Goal: Information Seeking & Learning: Check status

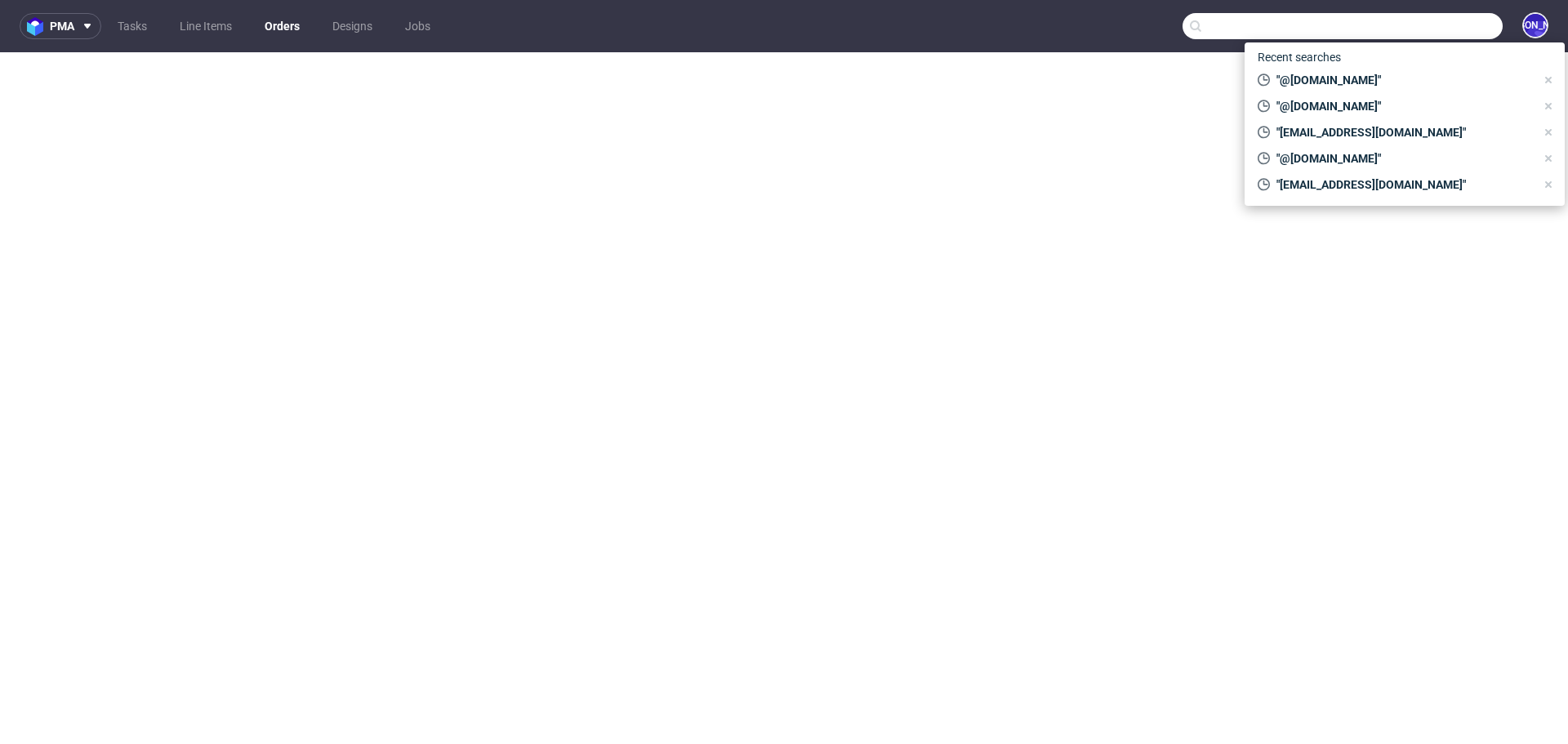
click at [1433, 21] on input "text" at bounding box center [1343, 26] width 320 height 26
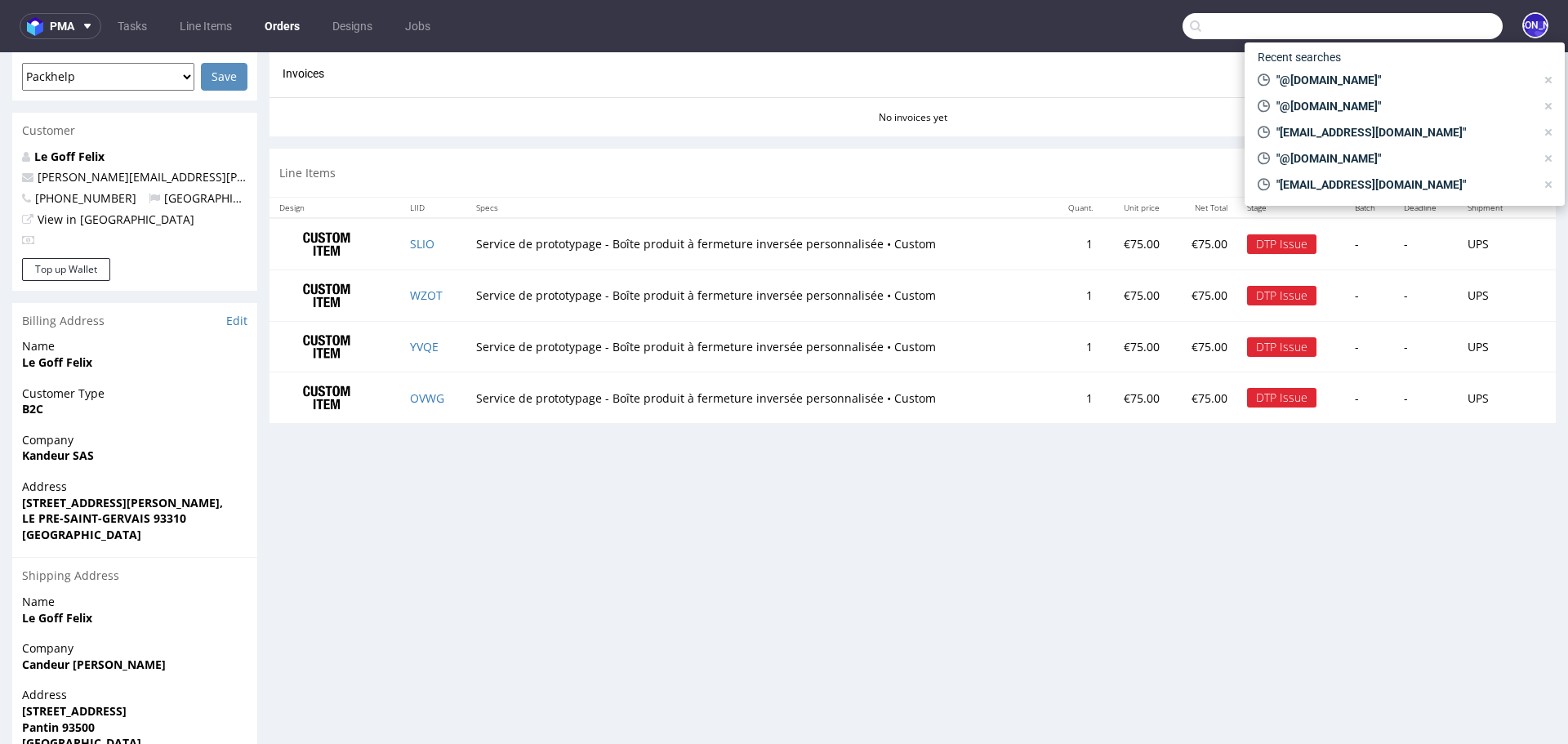
scroll to position [382, 0]
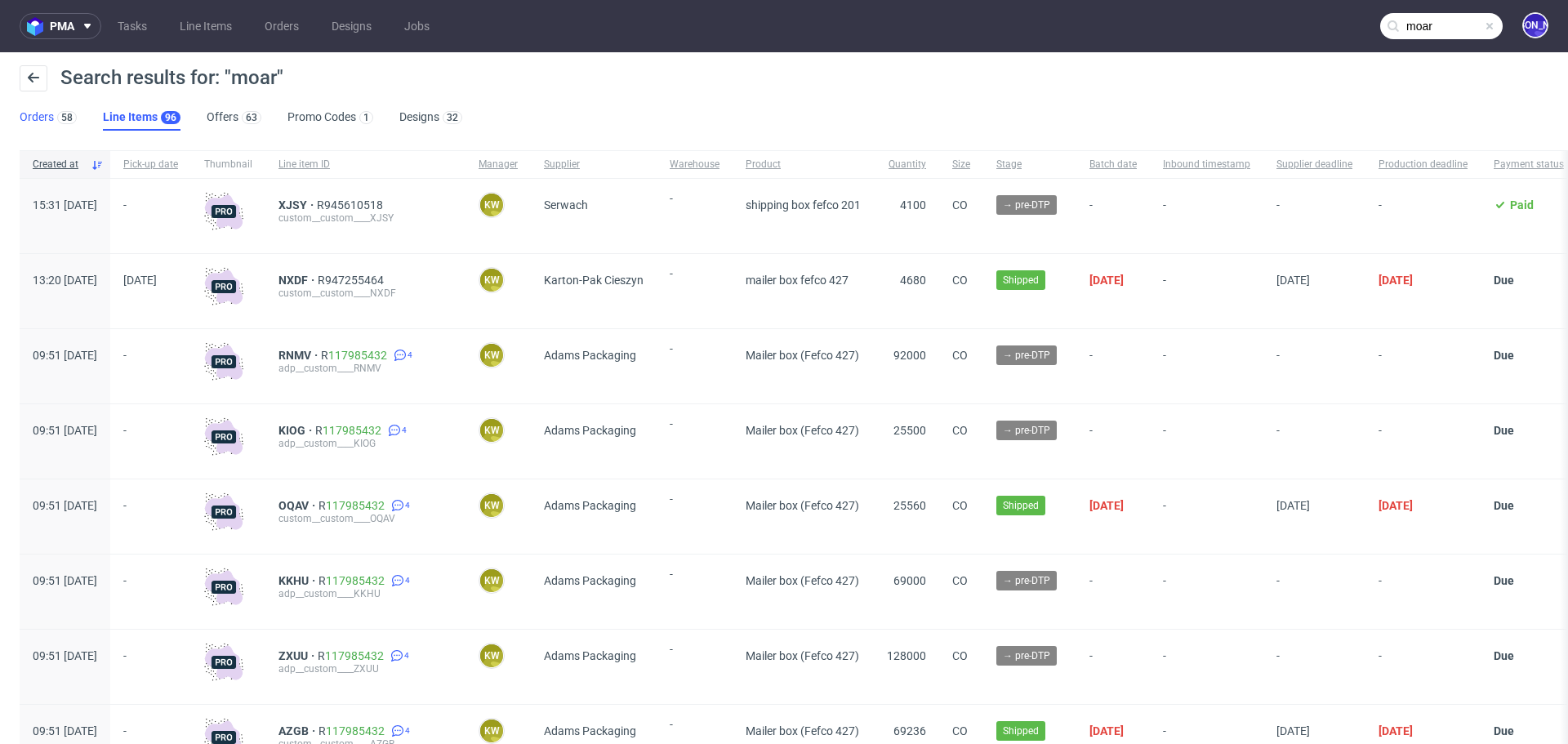
click at [34, 123] on link "Orders 58" at bounding box center [48, 117] width 57 height 26
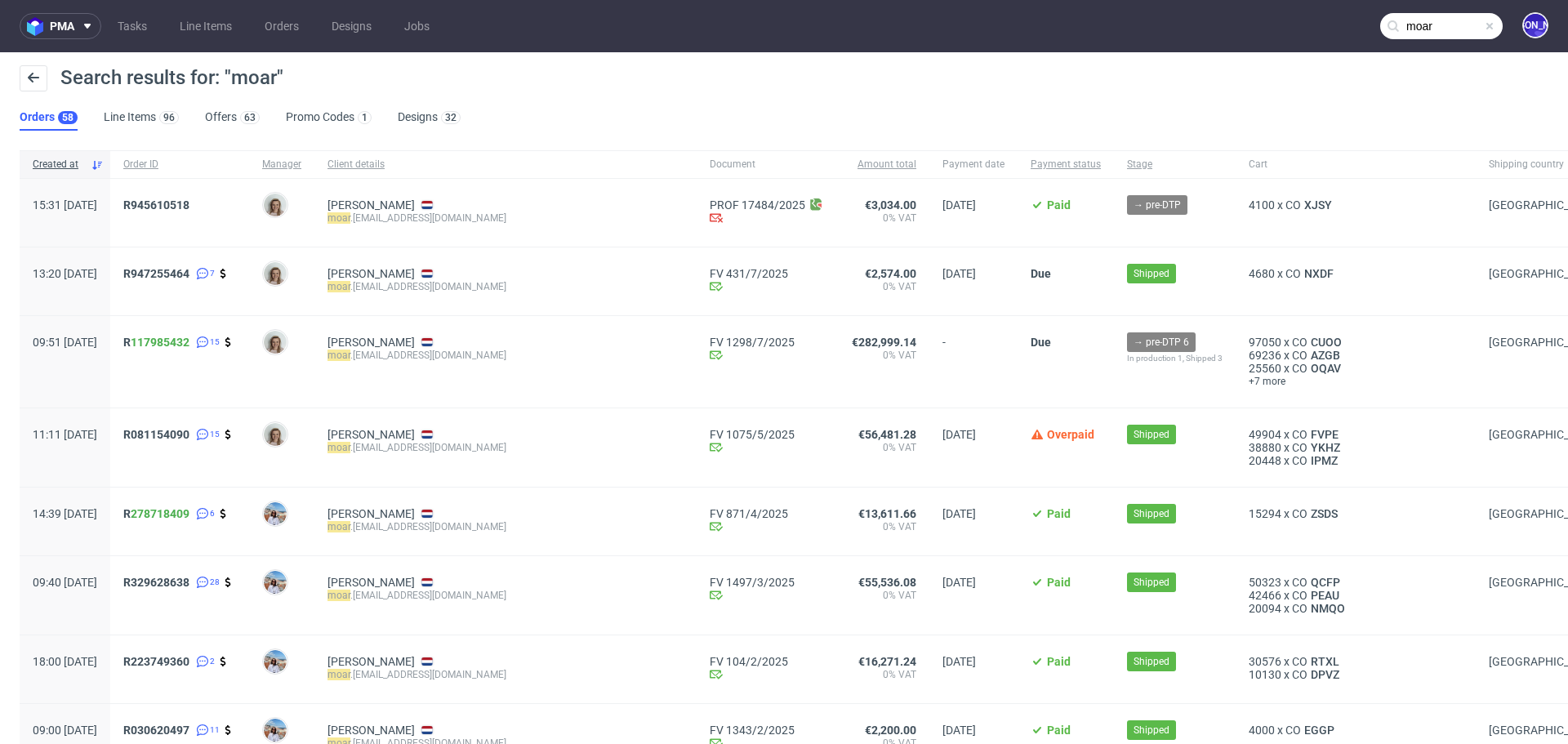
click at [1426, 25] on input "moar" at bounding box center [1442, 26] width 123 height 26
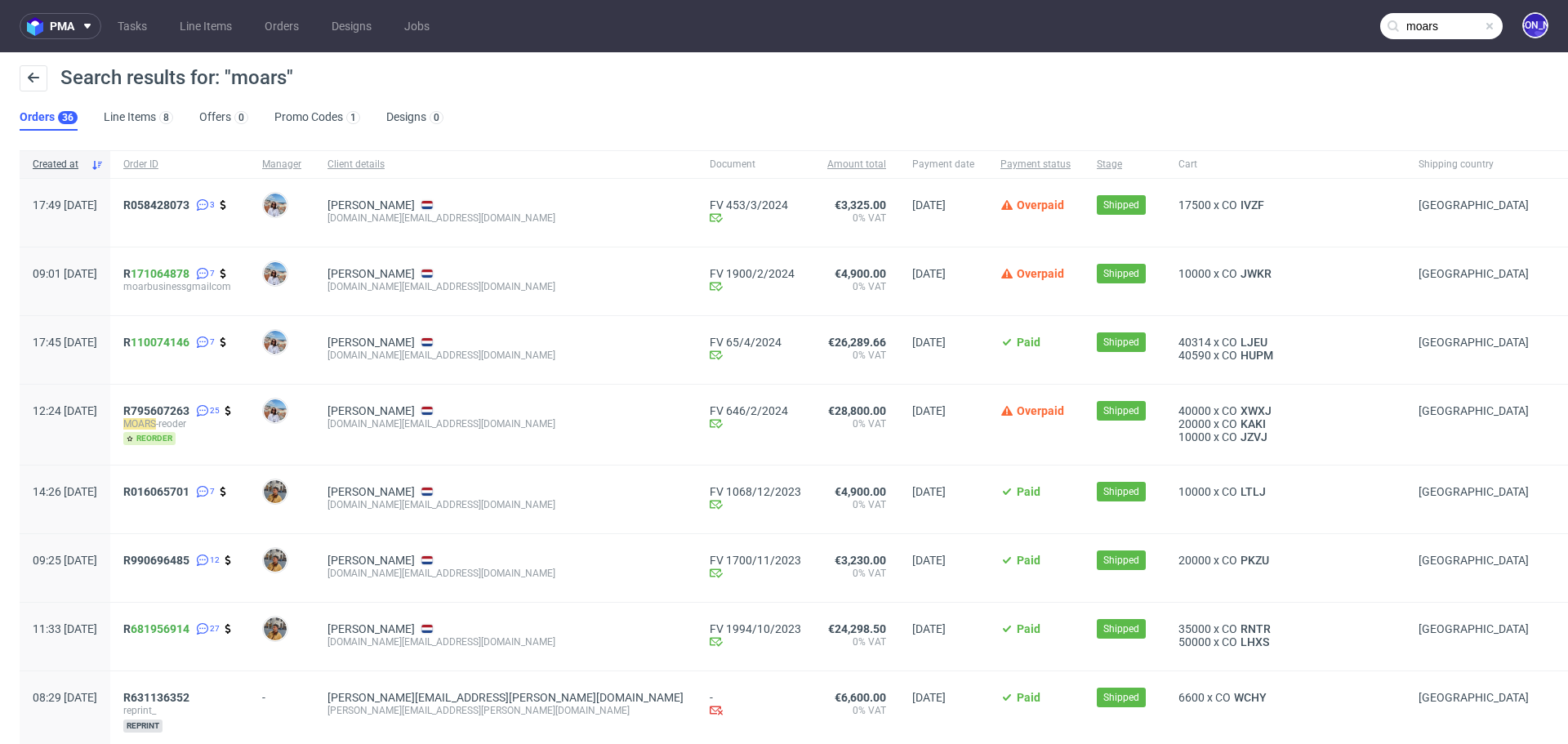
click at [1417, 28] on input "moars" at bounding box center [1442, 26] width 123 height 26
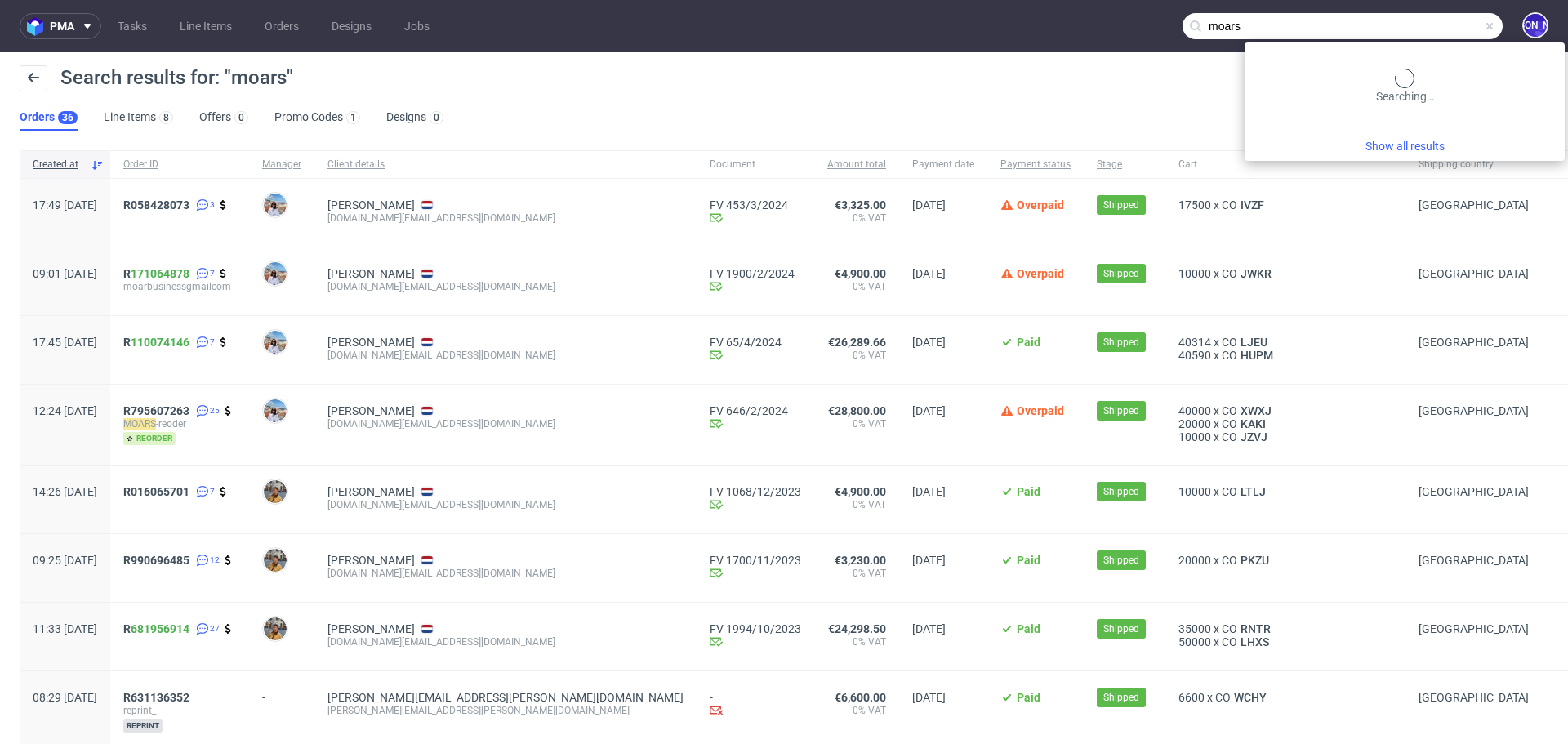
click at [1417, 28] on input "moars" at bounding box center [1343, 26] width 320 height 26
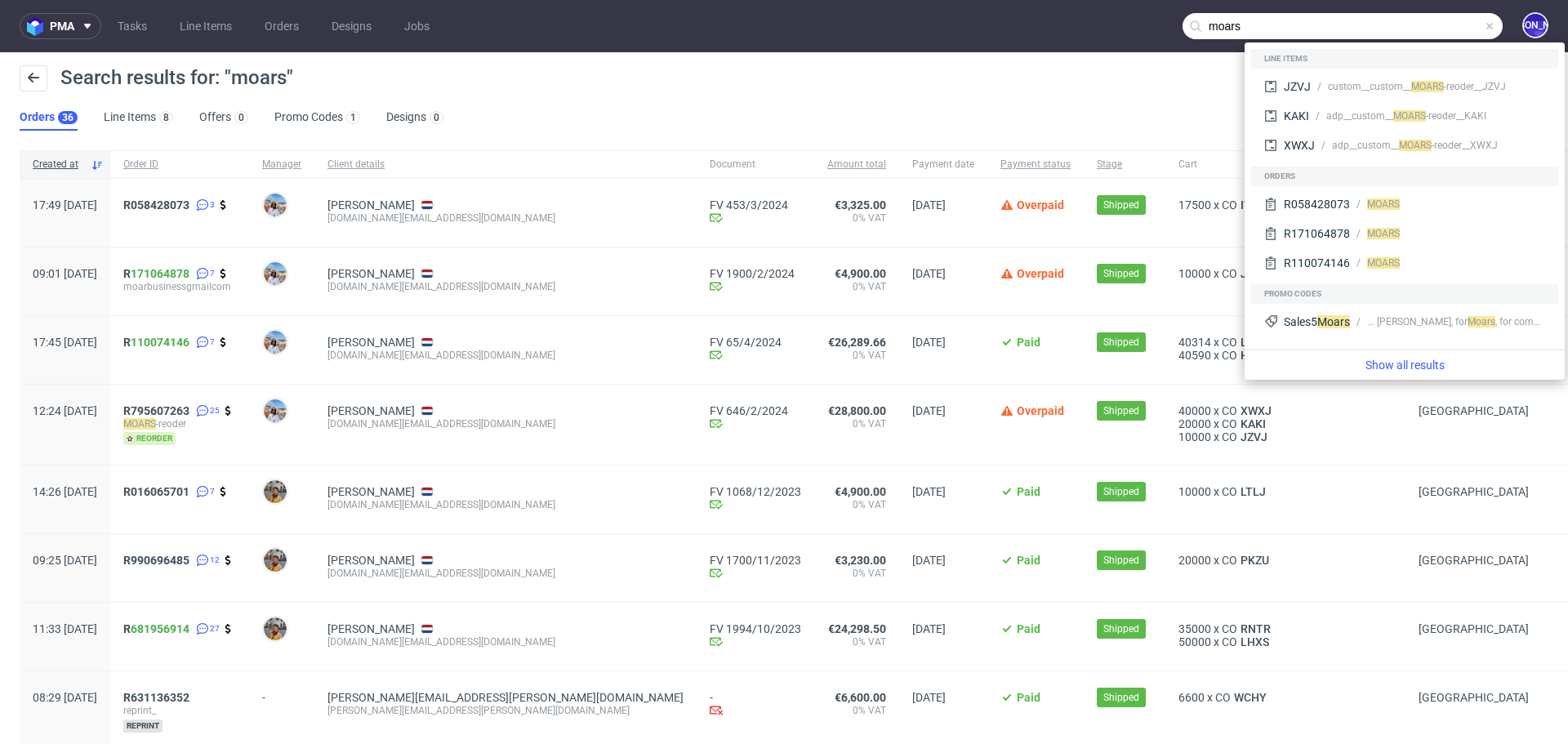
paste input "nica.olavarria@moars.nl"
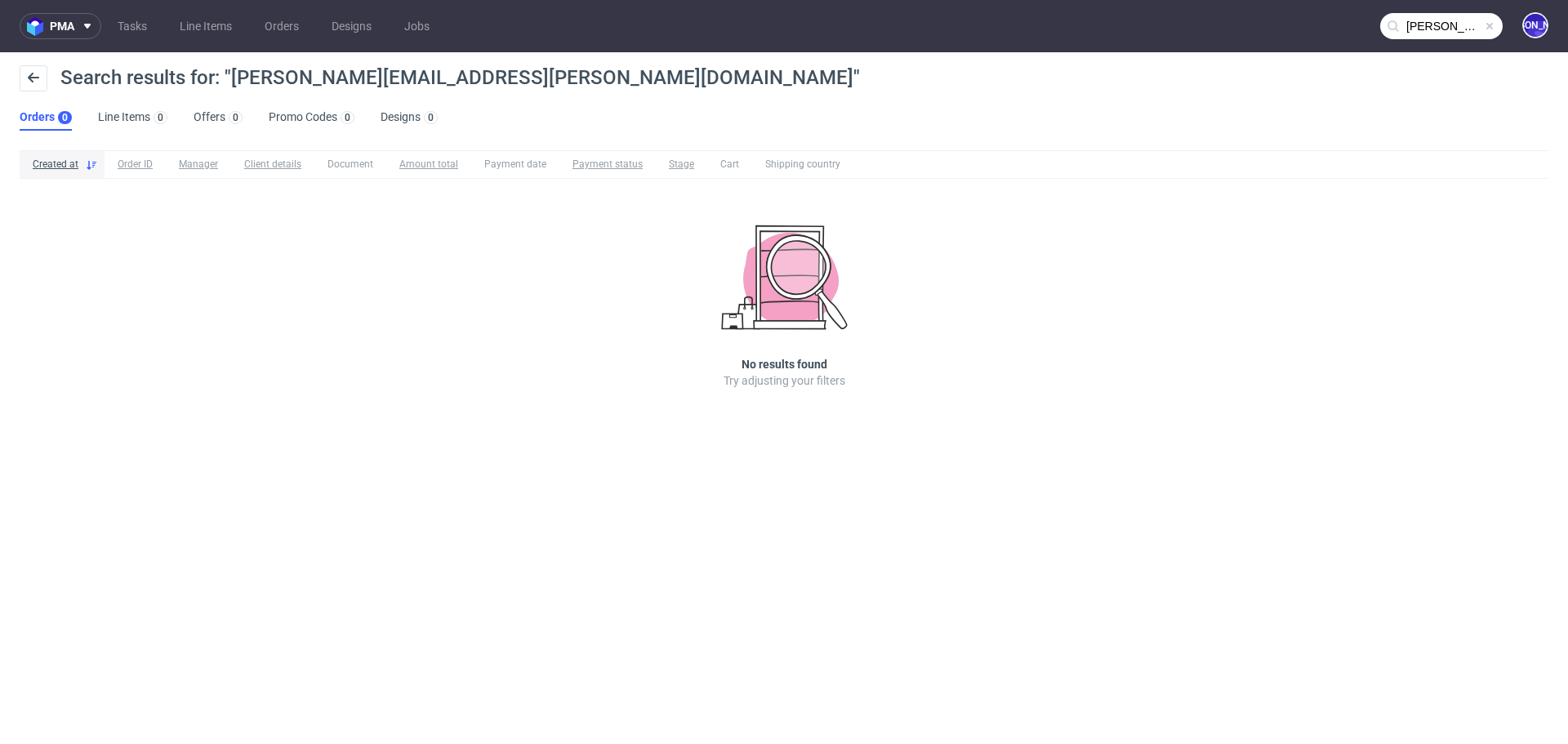
click at [1429, 28] on input "monica.olavarria@moars.nl" at bounding box center [1442, 26] width 123 height 26
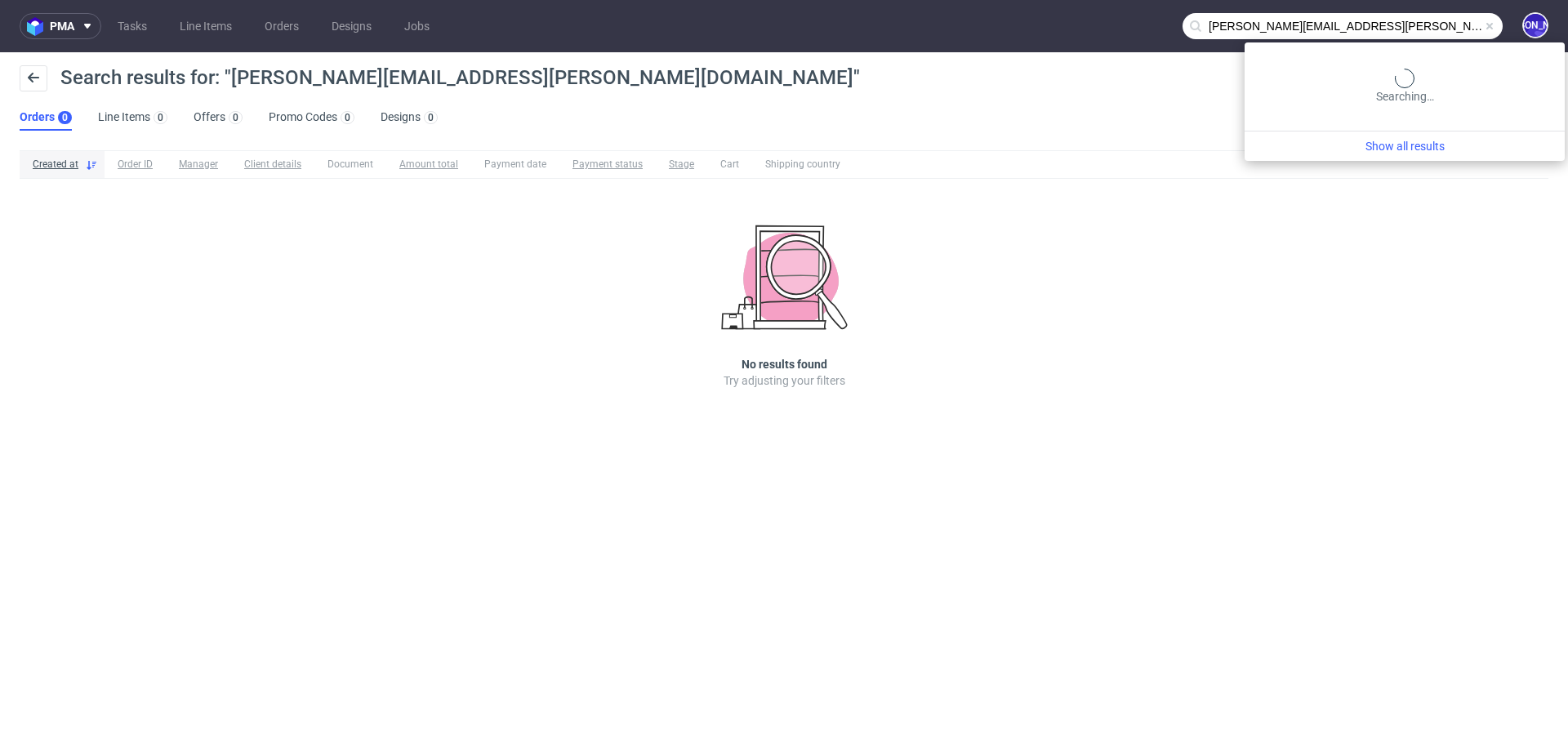
click at [1429, 28] on input "monica.olavarria@moars.nl" at bounding box center [1343, 26] width 320 height 26
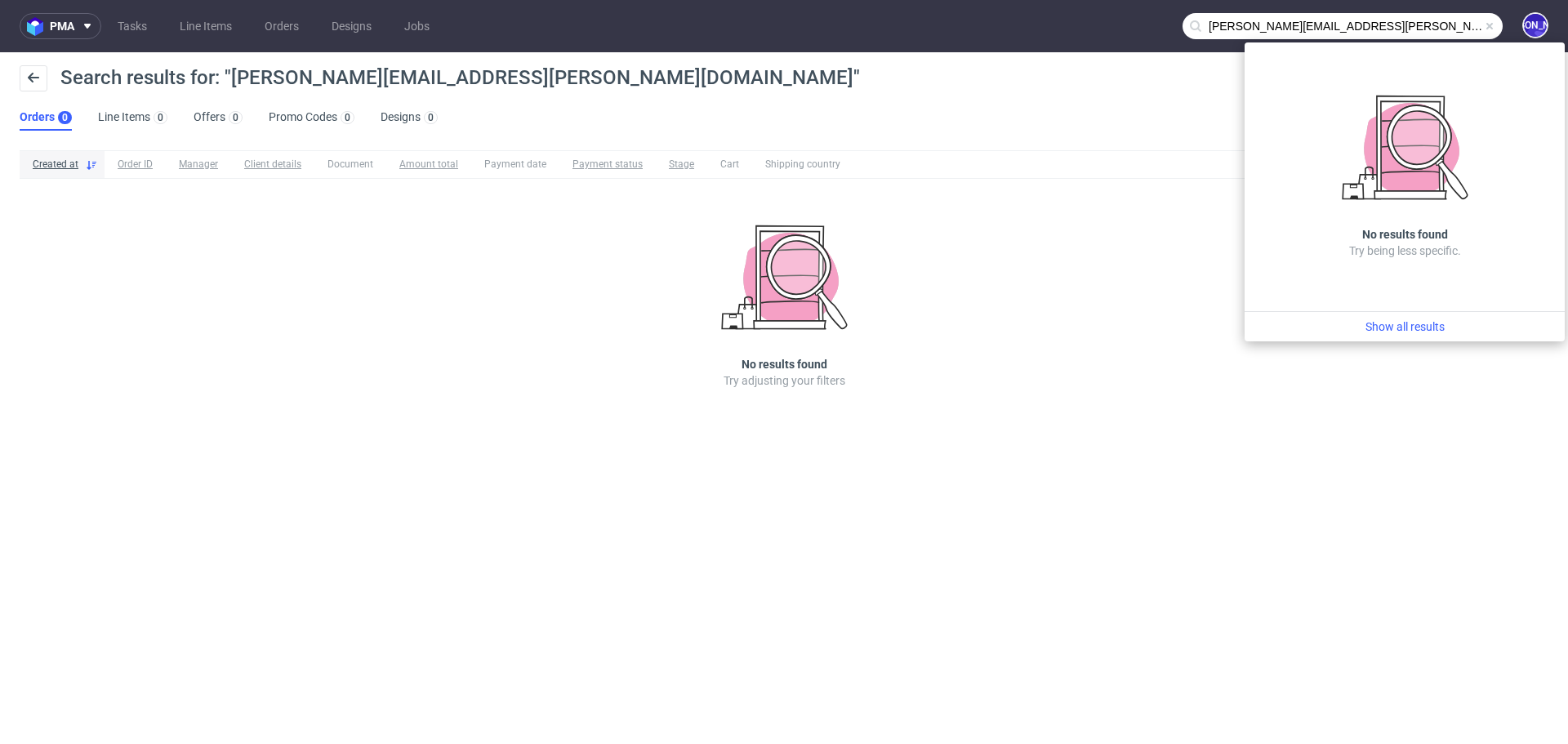
click at [1429, 28] on input "monica.olavarria@moars.nl" at bounding box center [1343, 26] width 320 height 26
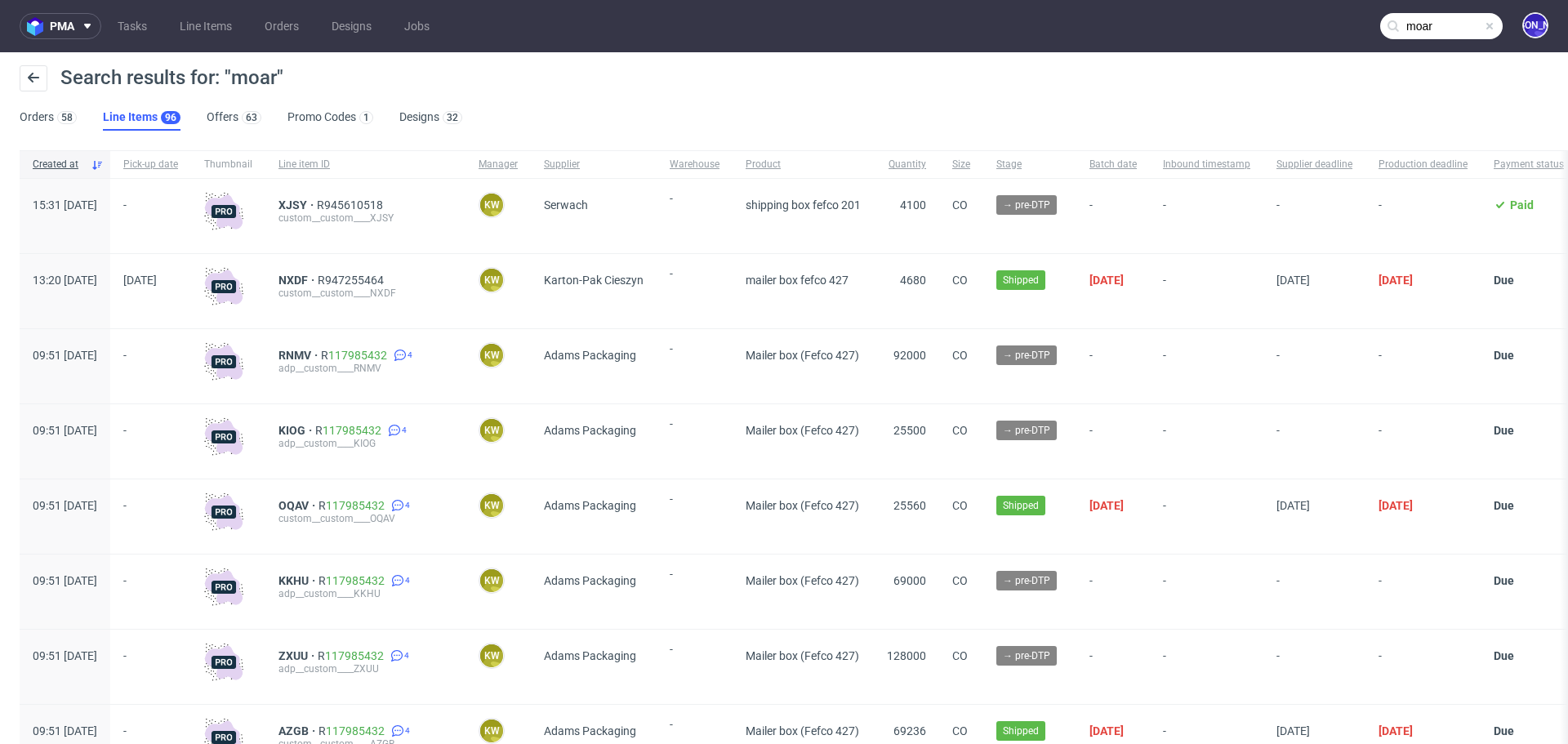
click at [1414, 21] on input "moar" at bounding box center [1442, 26] width 123 height 26
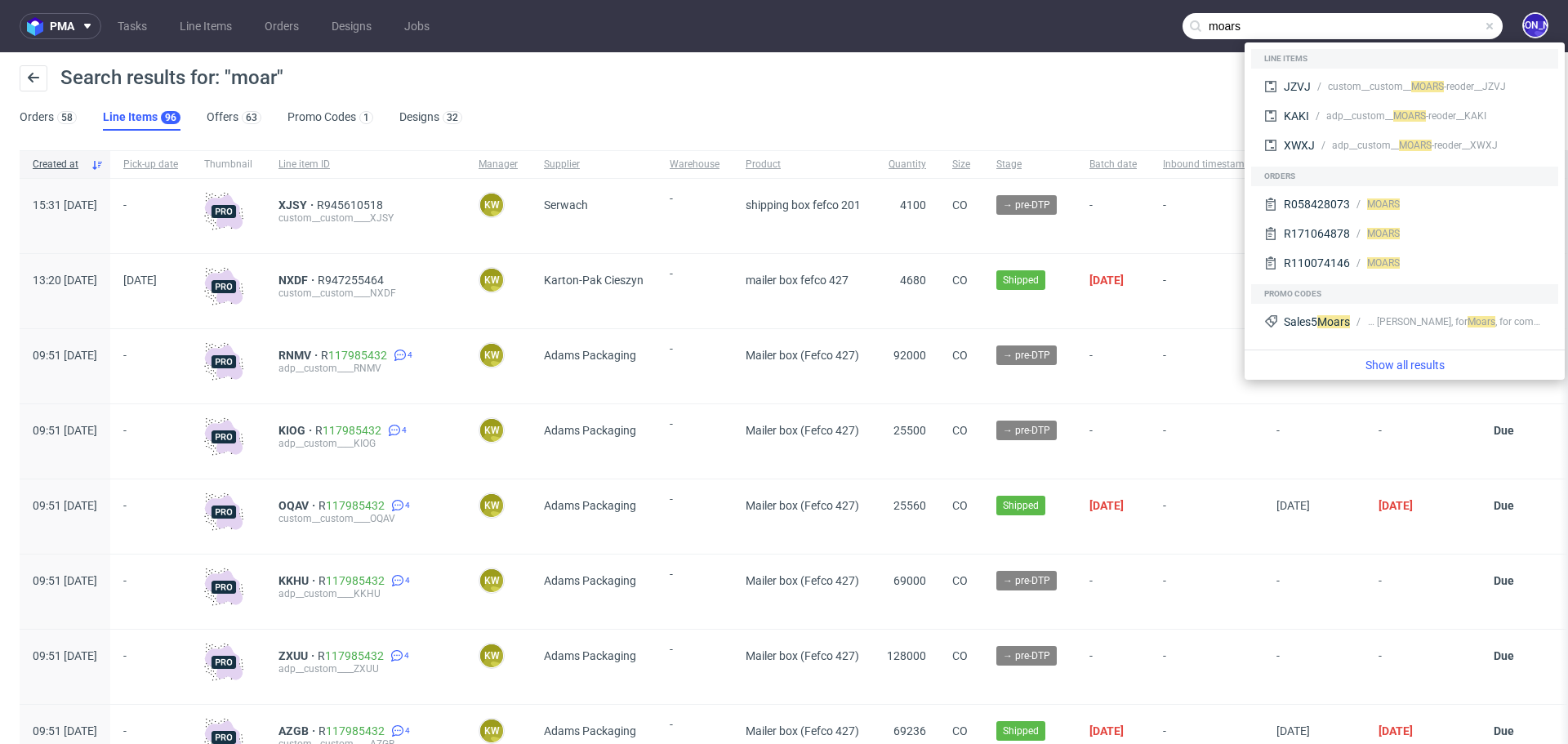
type input "moars"
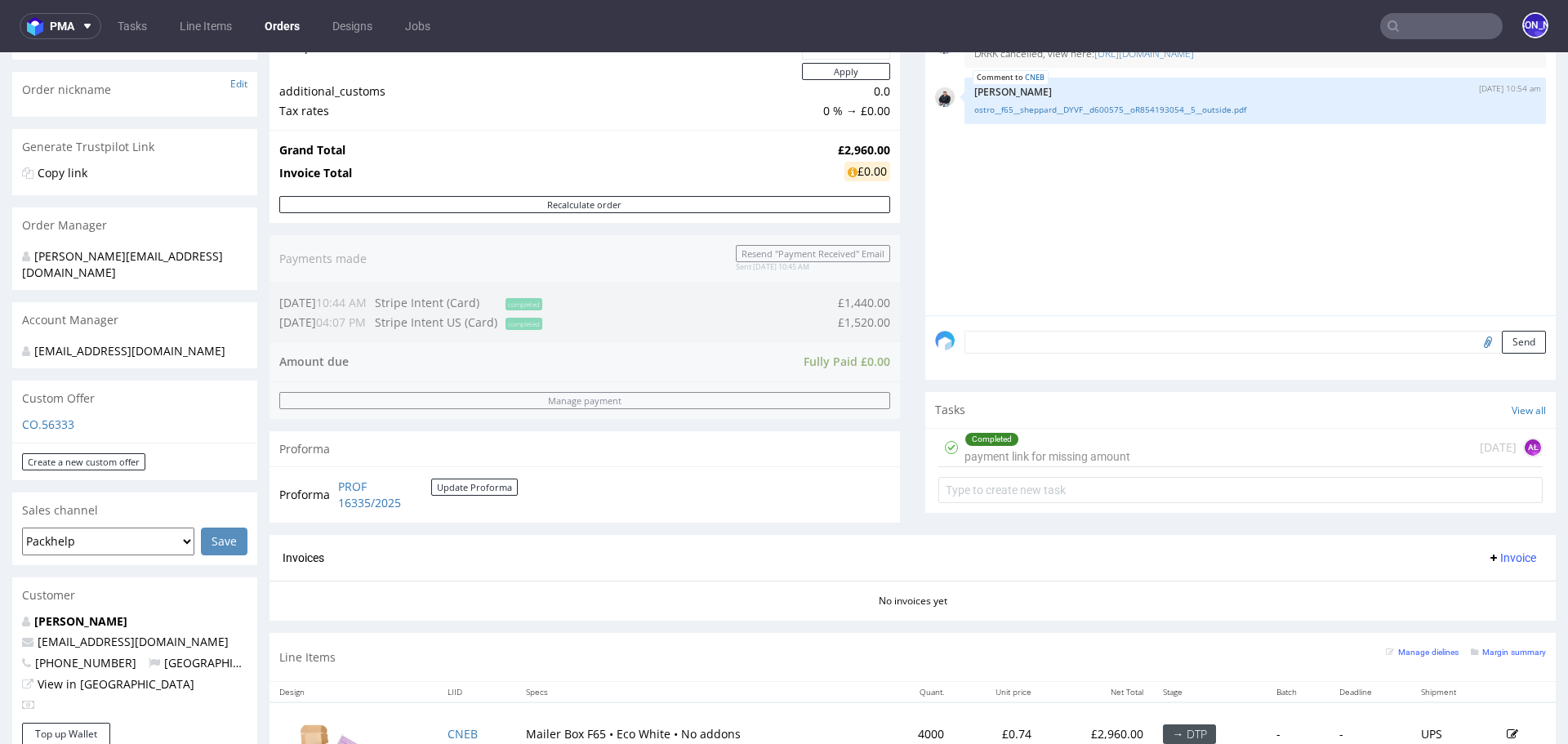
scroll to position [256, 0]
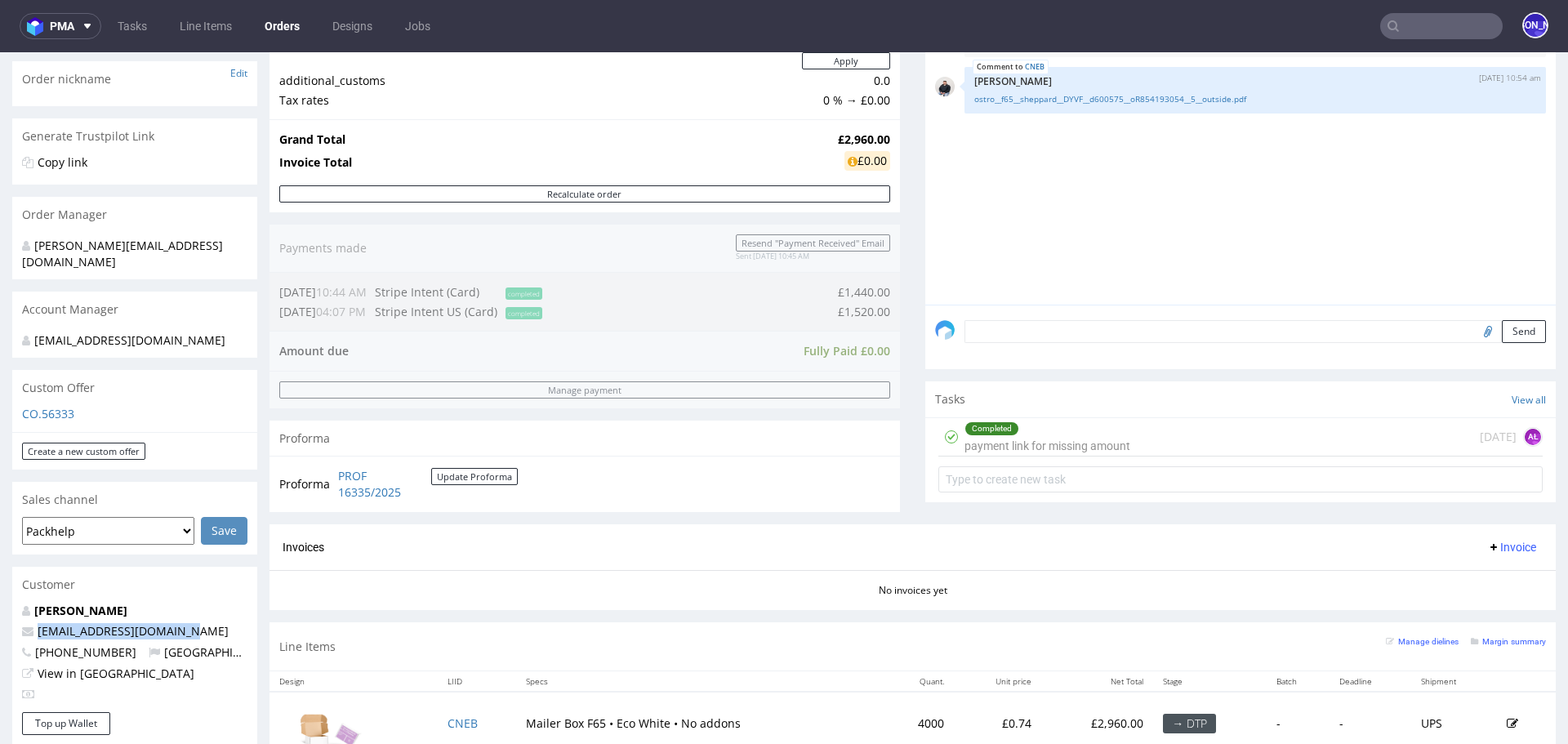
drag, startPoint x: 189, startPoint y: 631, endPoint x: 0, endPoint y: 631, distance: 189.0
click at [0, 631] on div "Order via Offer R430615340 30.07.2025 10:44 AM Mark this order as problematic I…" at bounding box center [784, 565] width 1568 height 1459
copy span "info@thesweetstore.co.uk"
click at [1413, 19] on input "text" at bounding box center [1442, 26] width 123 height 26
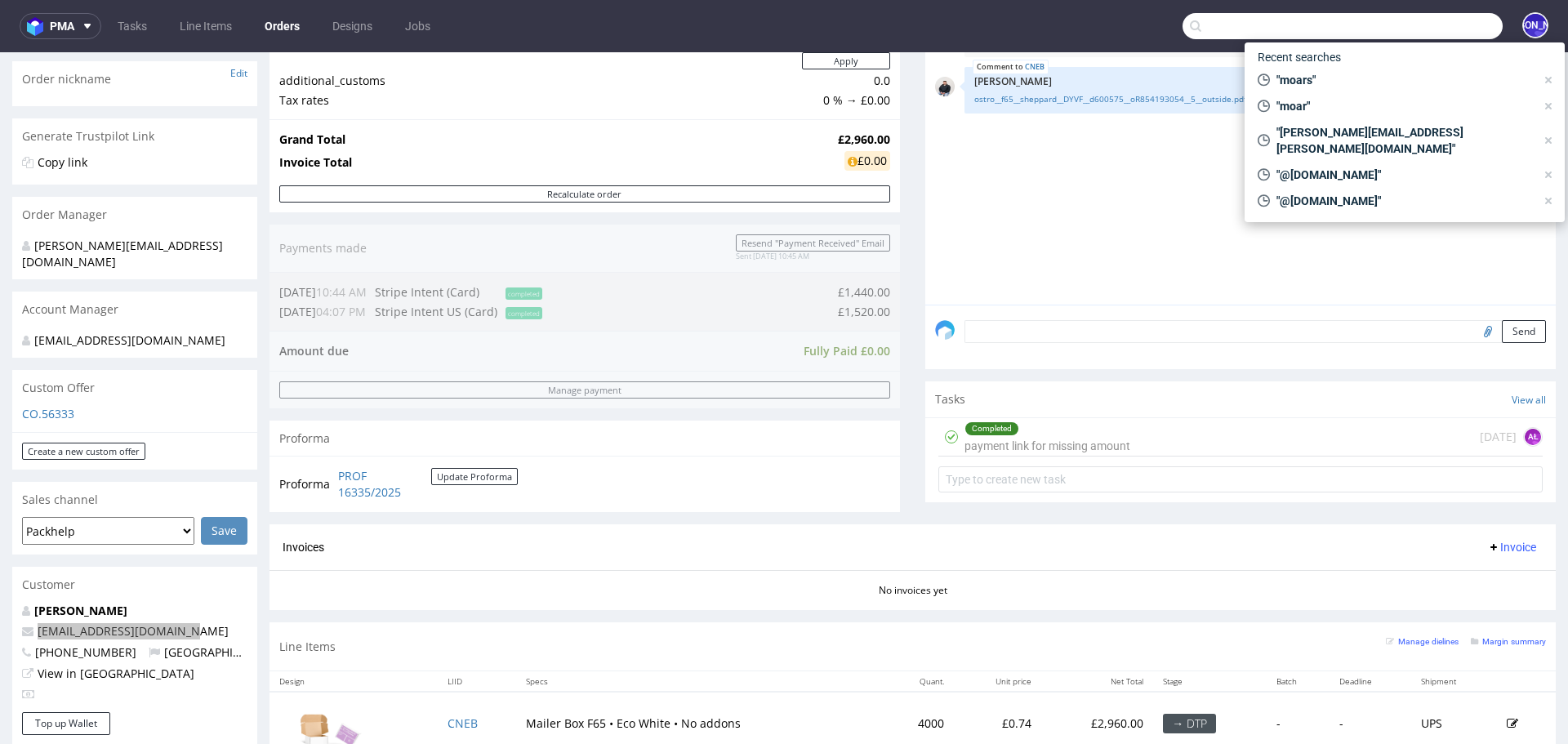
paste input "FV 9/8/2025/SI"
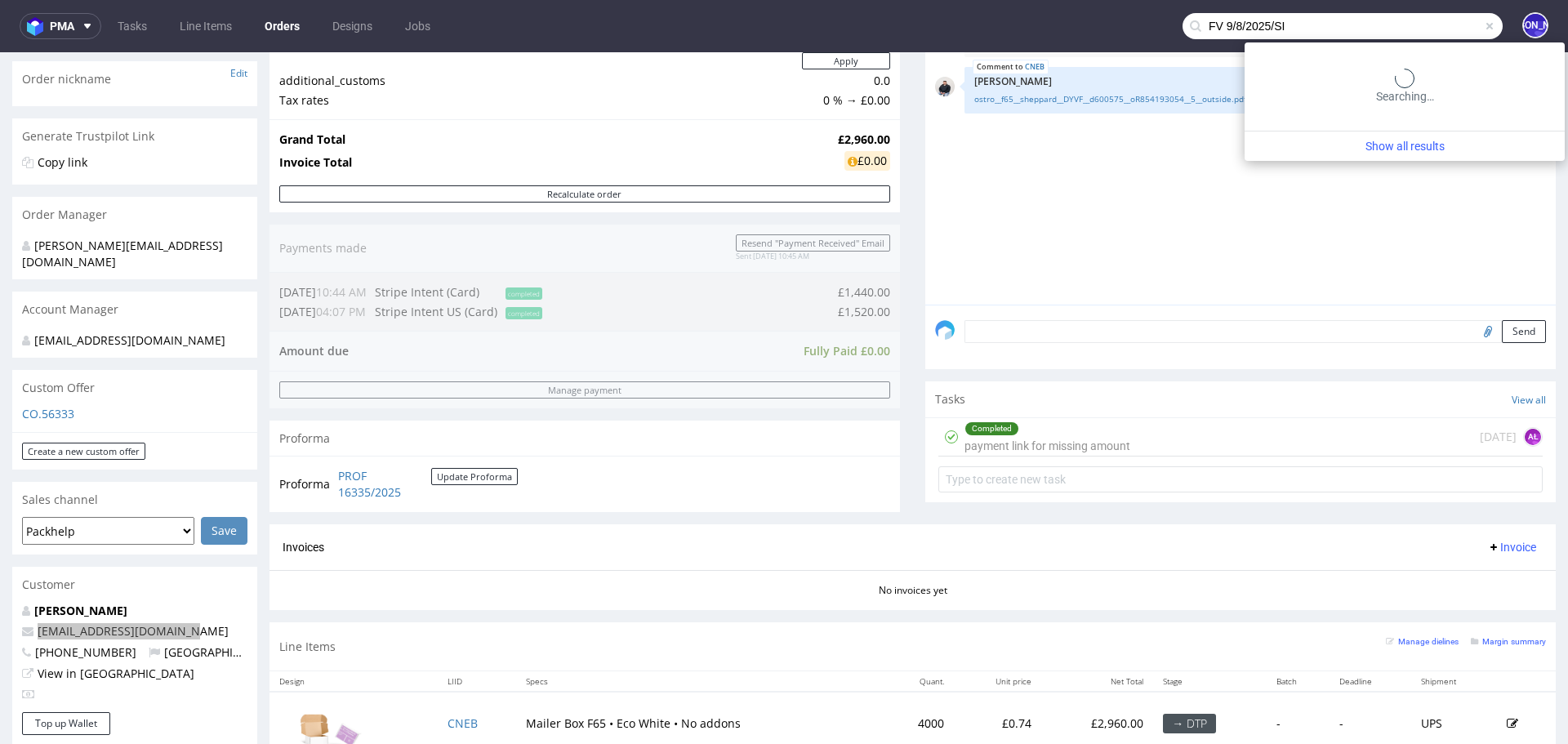
type input "FV 9/8/2025/SI"
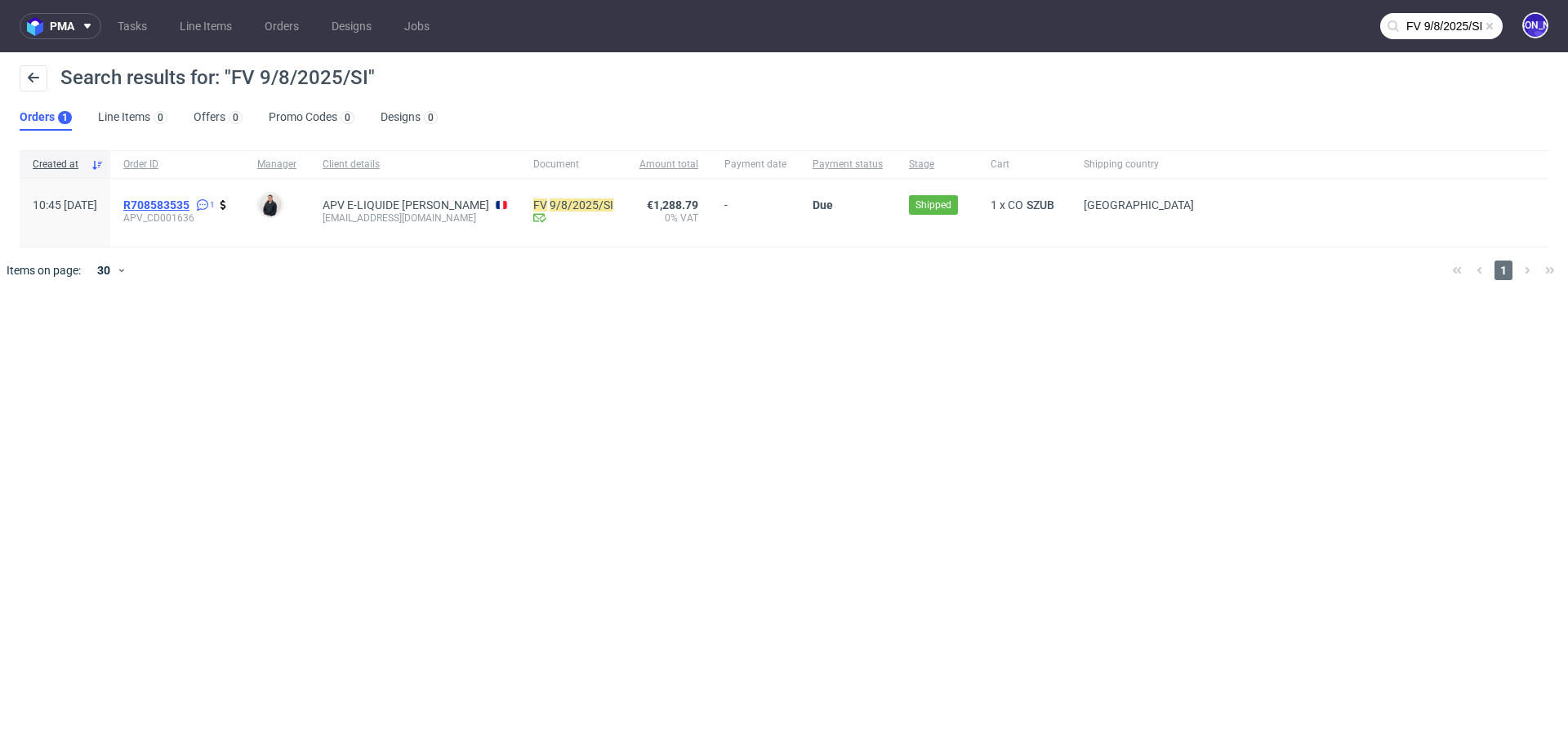
click at [182, 201] on span "R708583535" at bounding box center [157, 205] width 66 height 13
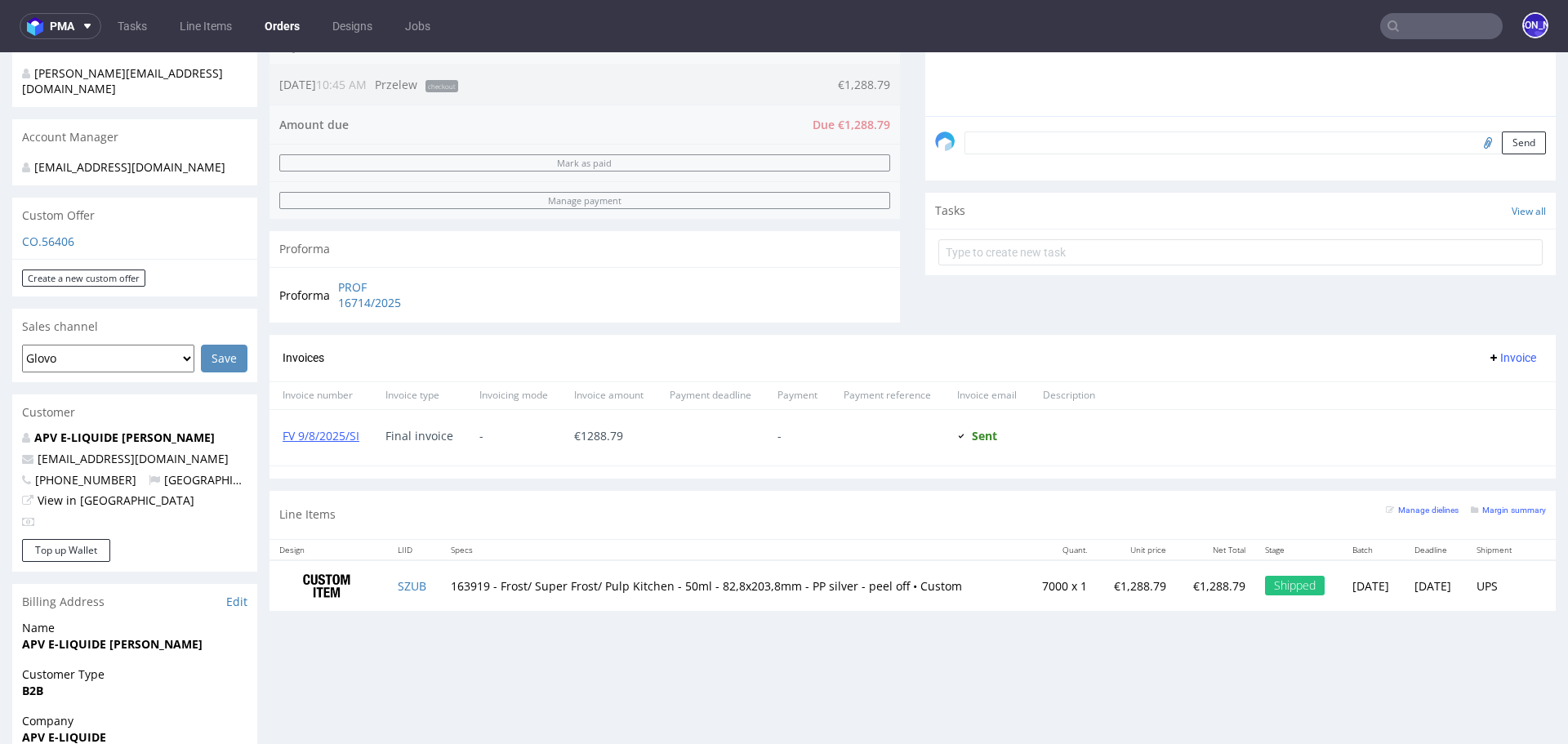
scroll to position [524, 0]
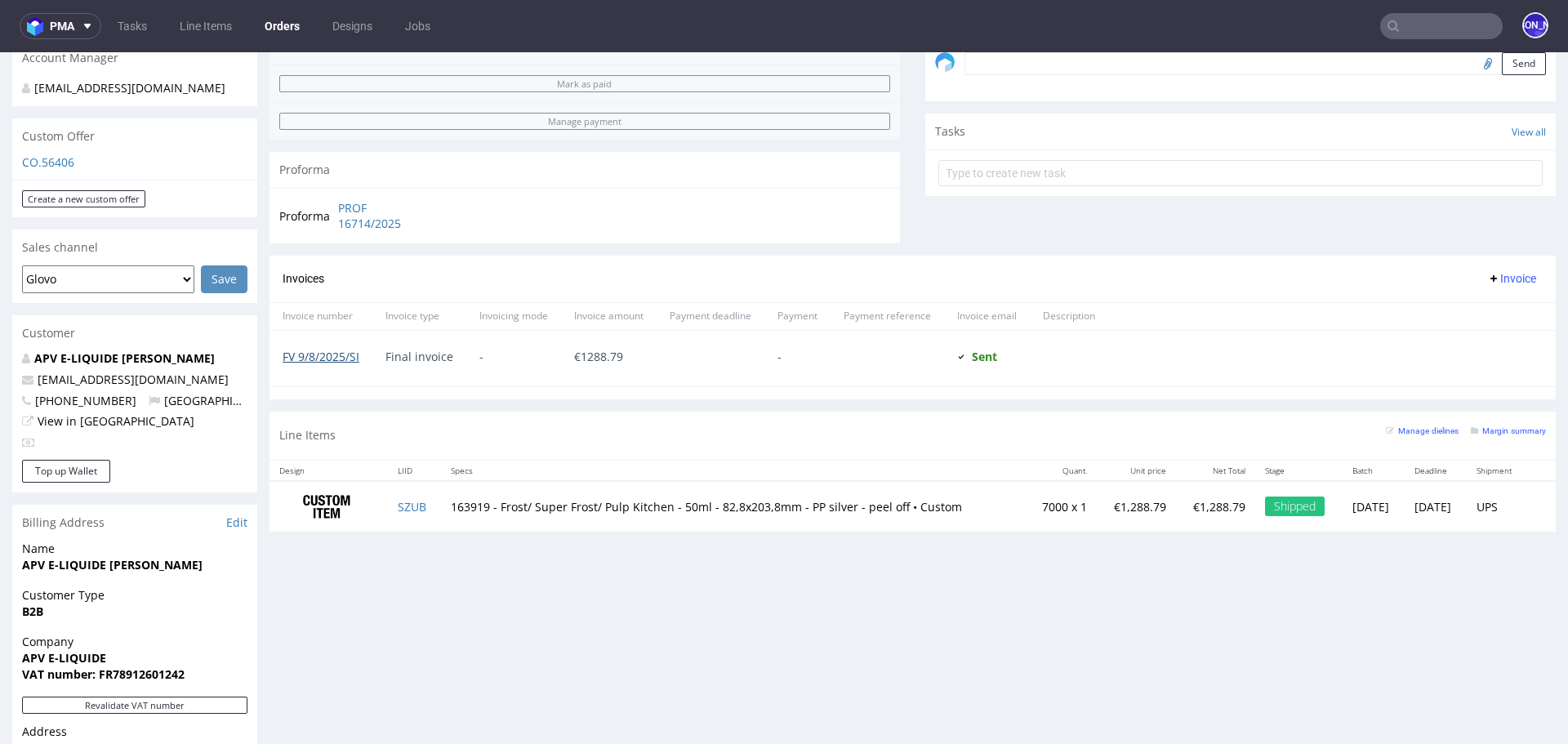
click at [336, 357] on link "FV 9/8/2025/SI" at bounding box center [320, 356] width 77 height 15
click at [1396, 22] on input "text" at bounding box center [1343, 26] width 320 height 26
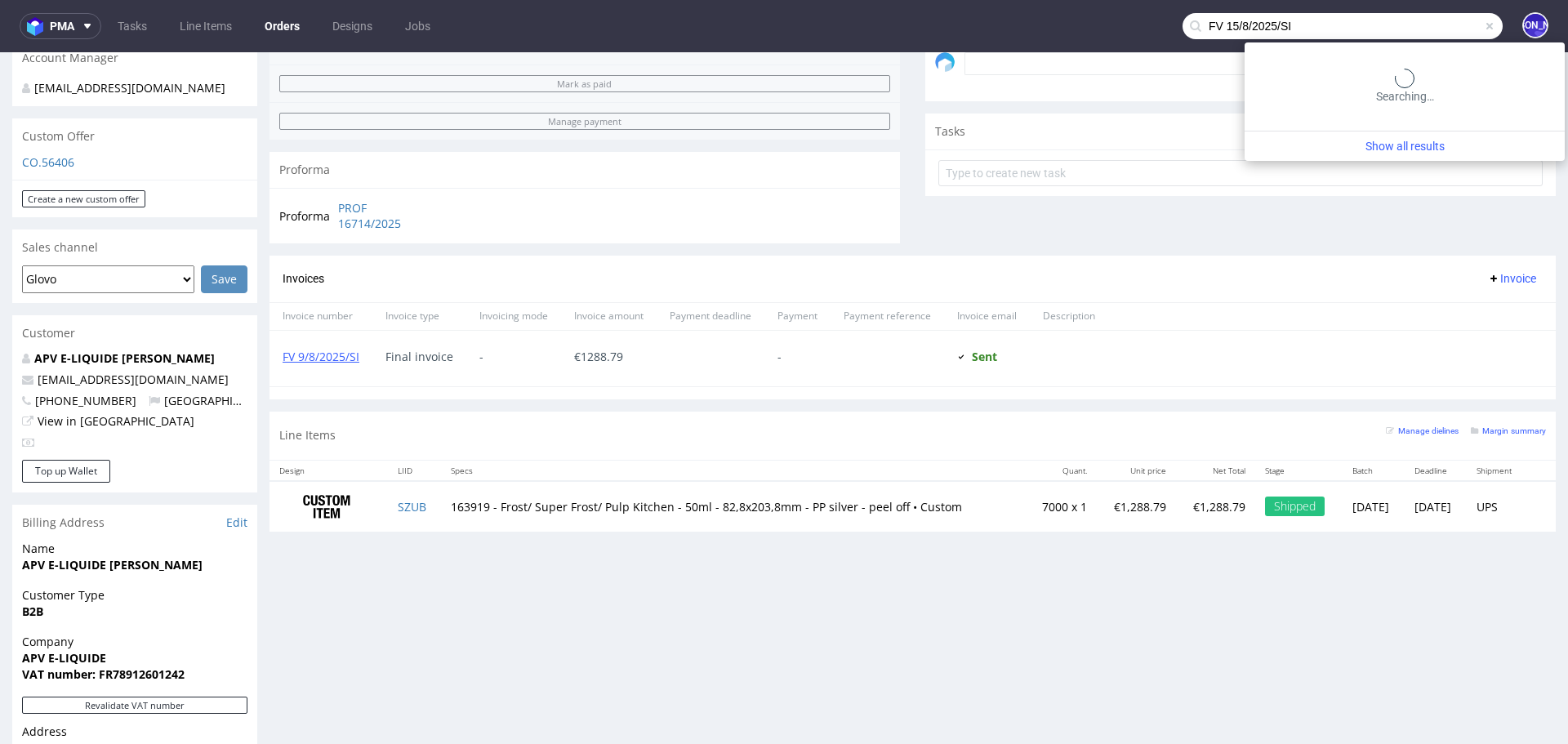
type input "FV 15/8/2025/SI"
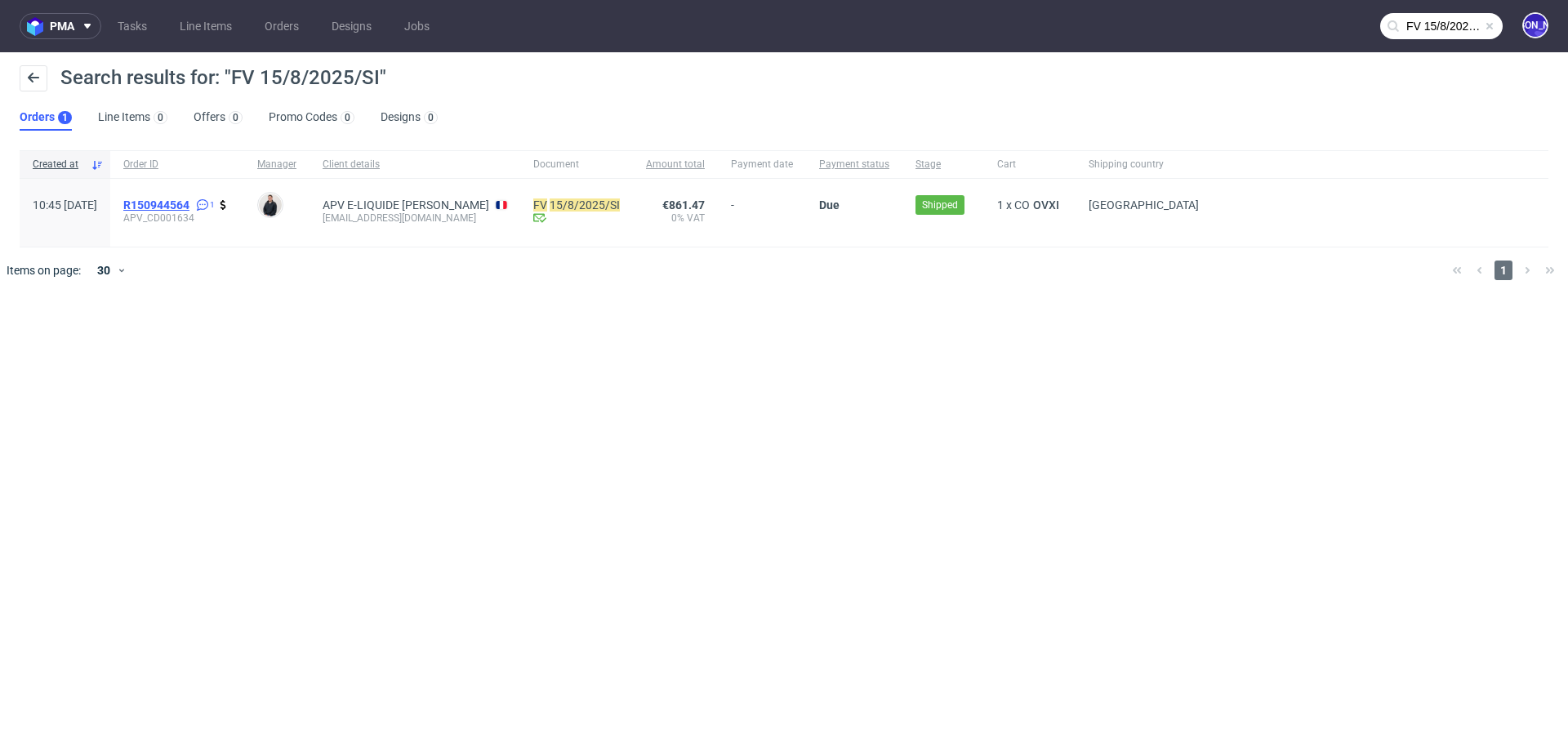
click at [190, 202] on span "R150944564" at bounding box center [157, 205] width 66 height 13
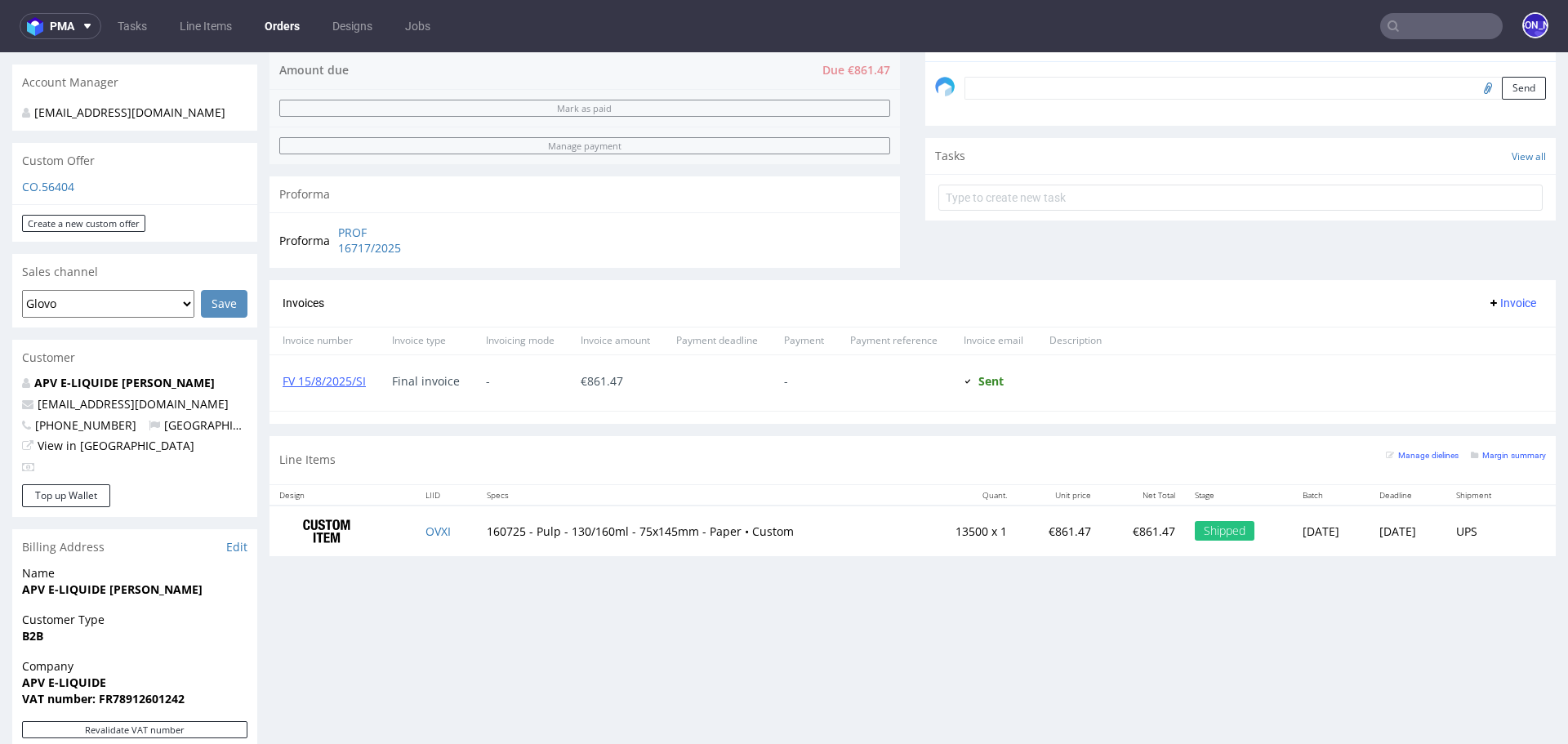
scroll to position [557, 0]
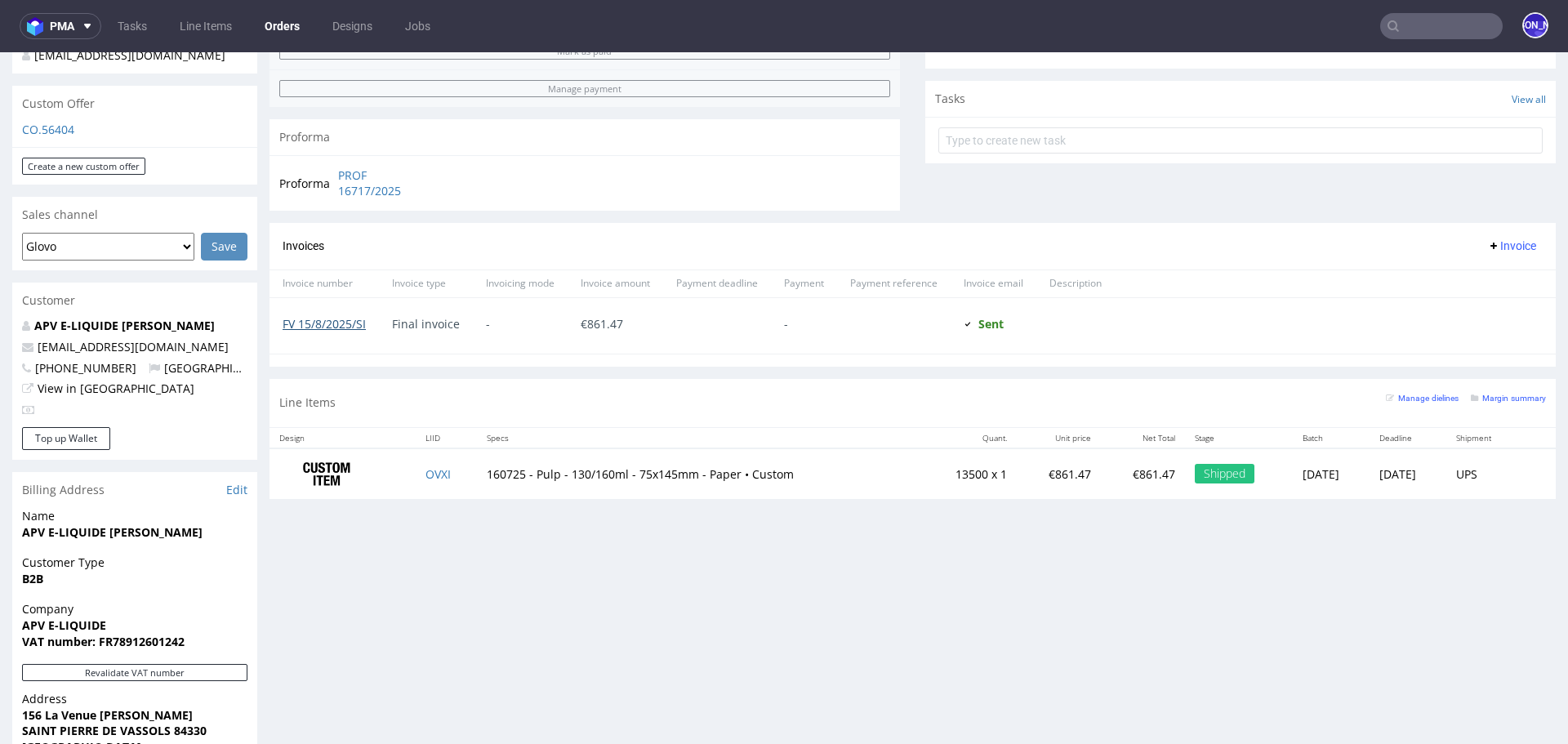
click at [347, 323] on link "FV 15/8/2025/SI" at bounding box center [324, 323] width 84 height 15
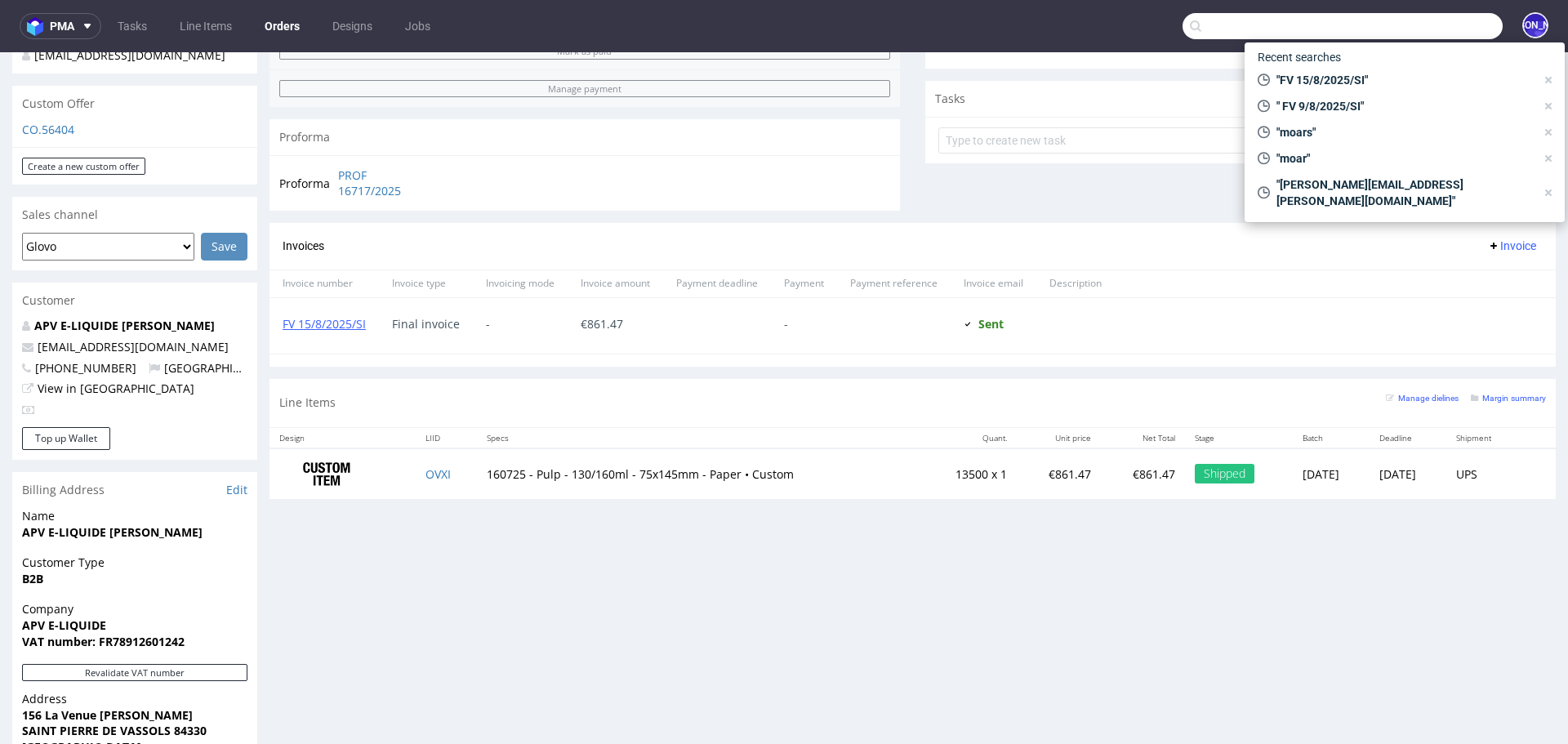
click at [1394, 28] on input "text" at bounding box center [1343, 26] width 320 height 26
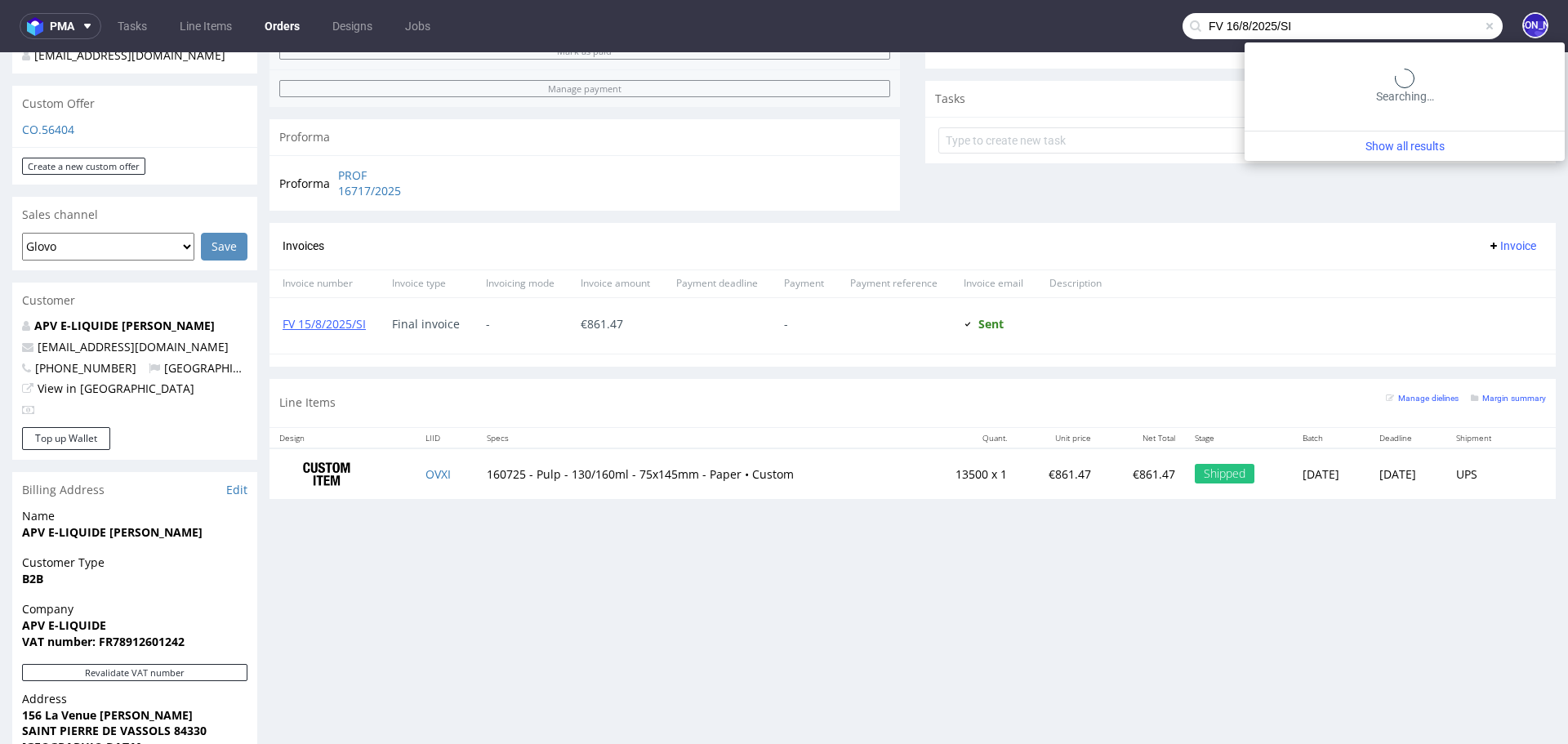
type input "FV 16/8/2025/SI"
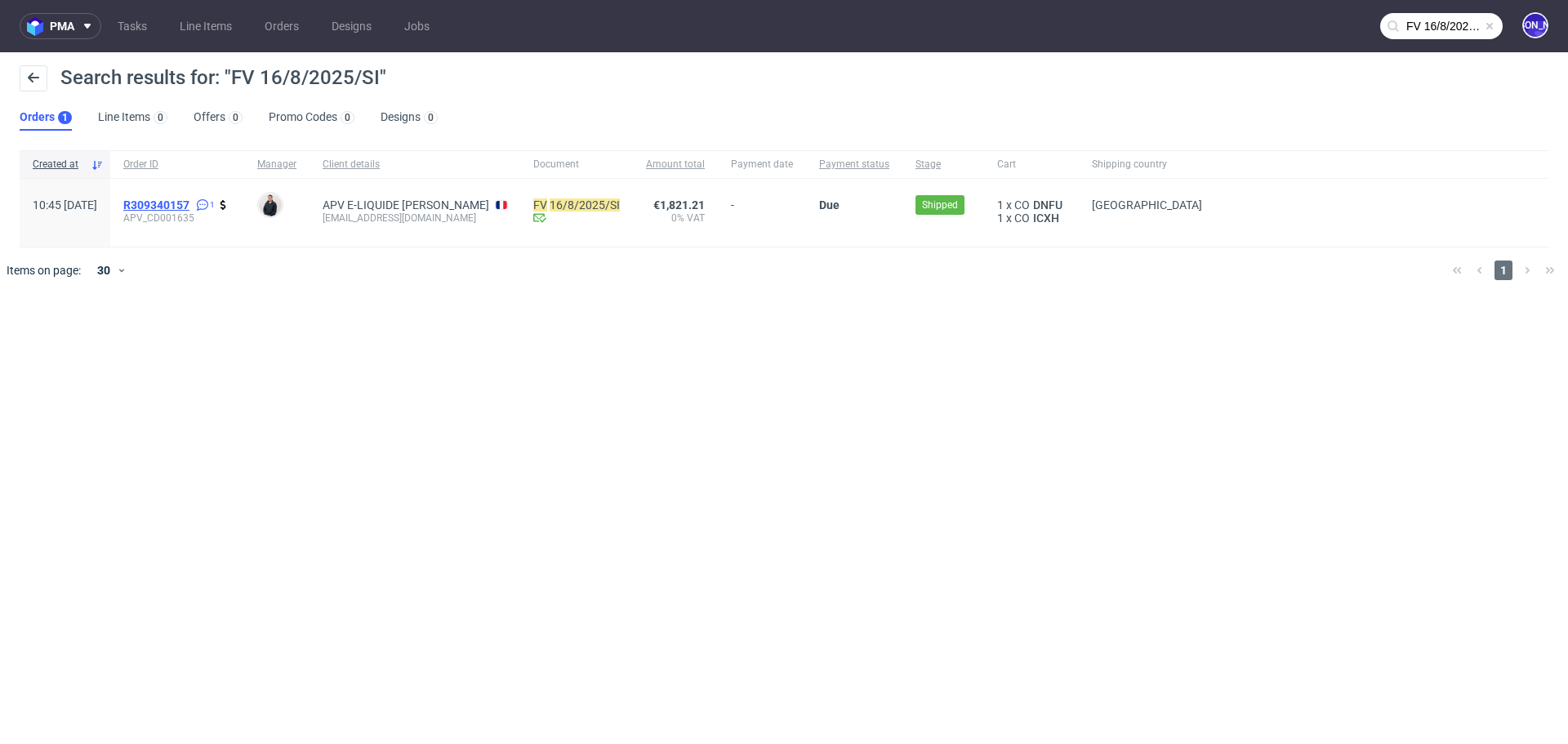
click at [190, 199] on span "R309340157" at bounding box center [157, 205] width 66 height 13
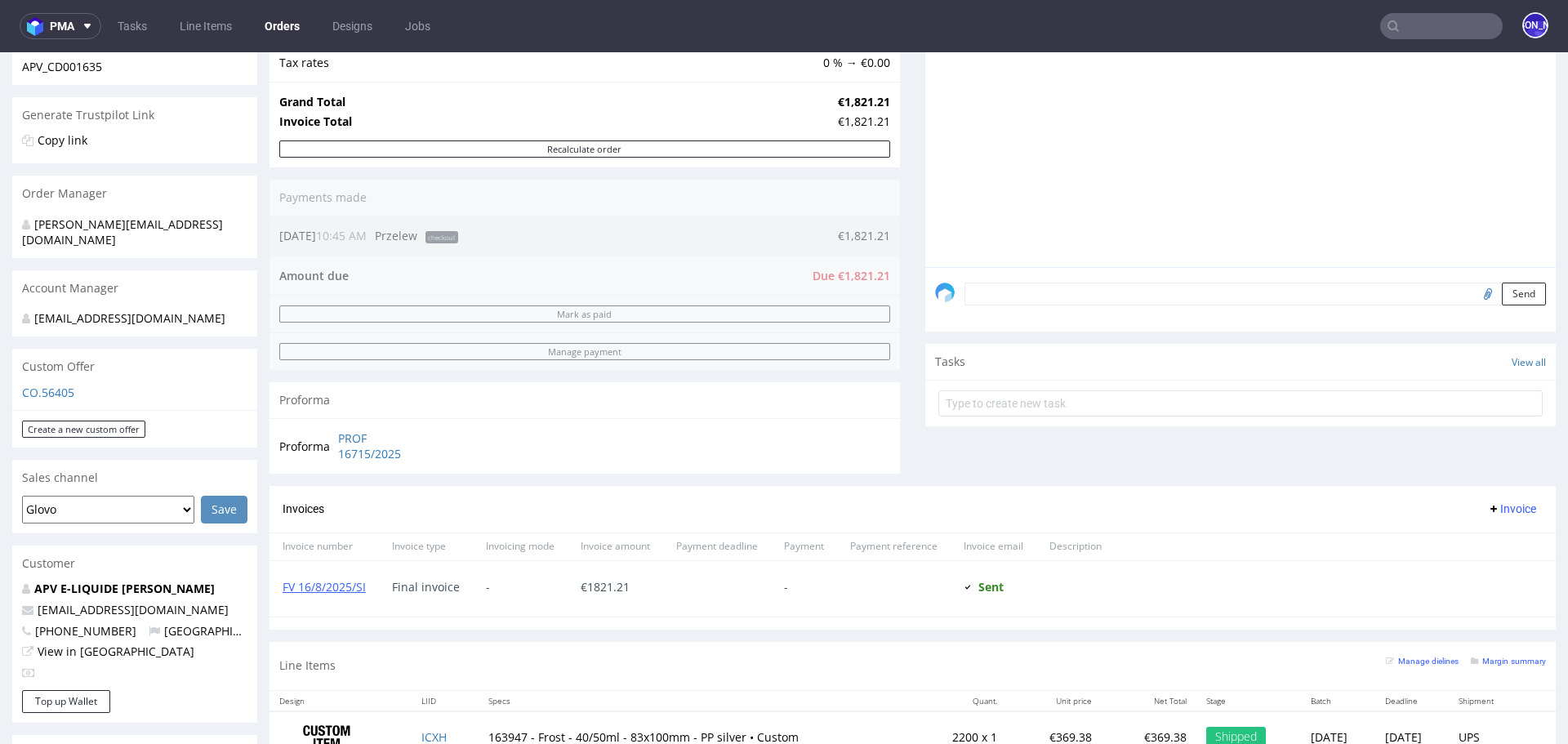
scroll to position [324, 0]
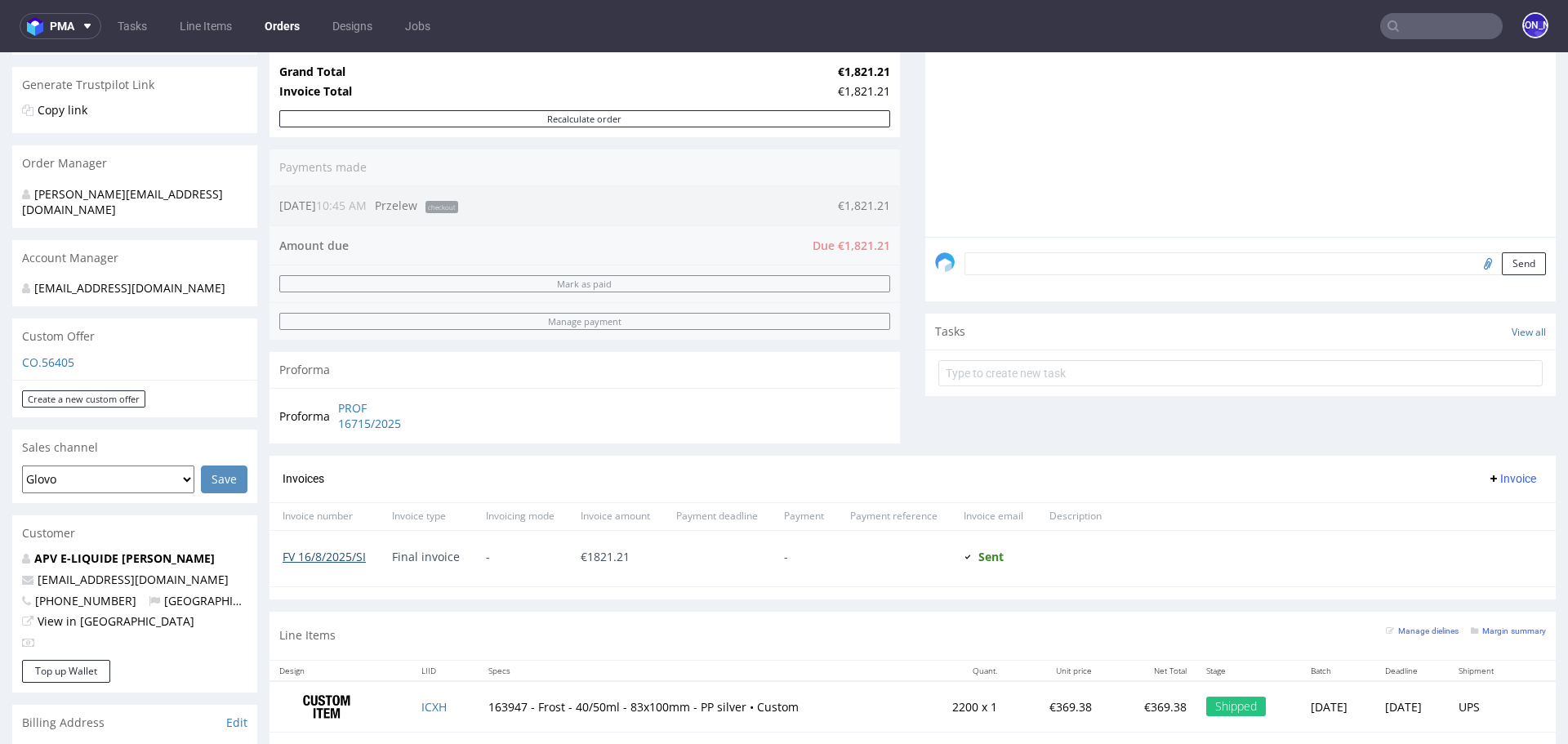
click at [334, 554] on link "FV 16/8/2025/SI" at bounding box center [324, 556] width 84 height 15
click at [1418, 22] on input "text" at bounding box center [1442, 26] width 123 height 26
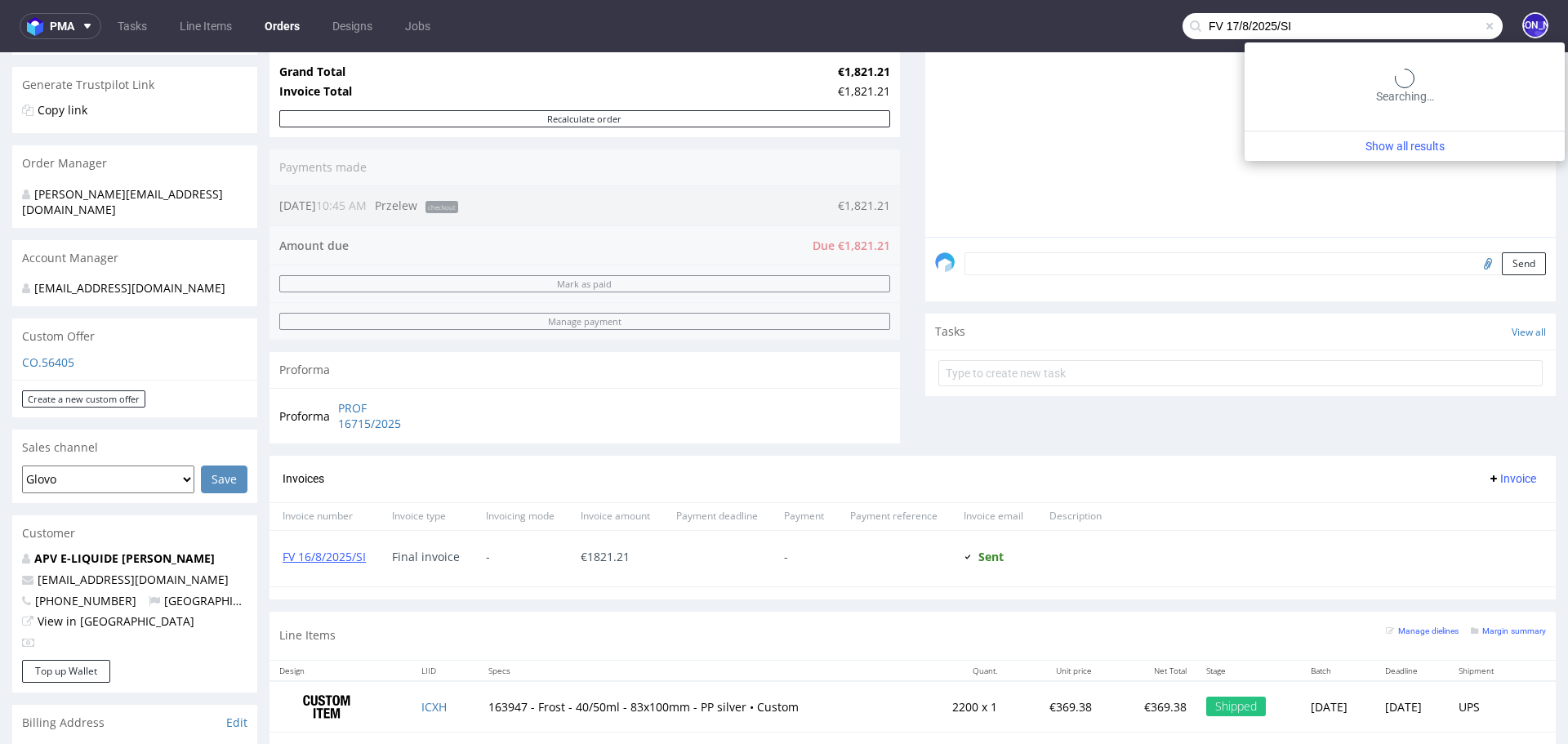
type input "FV 17/8/2025/SI"
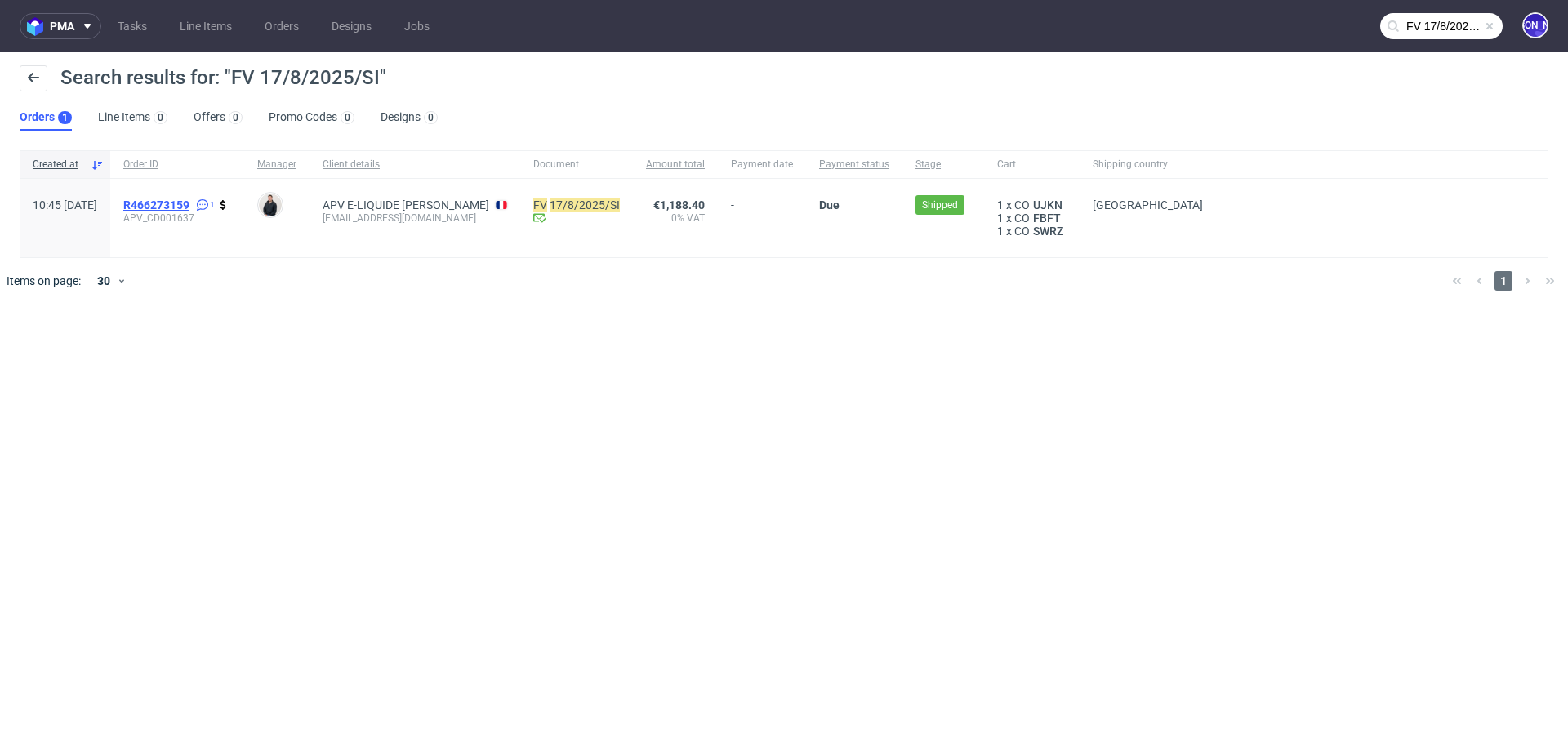
click at [190, 200] on span "R466273159" at bounding box center [157, 205] width 66 height 13
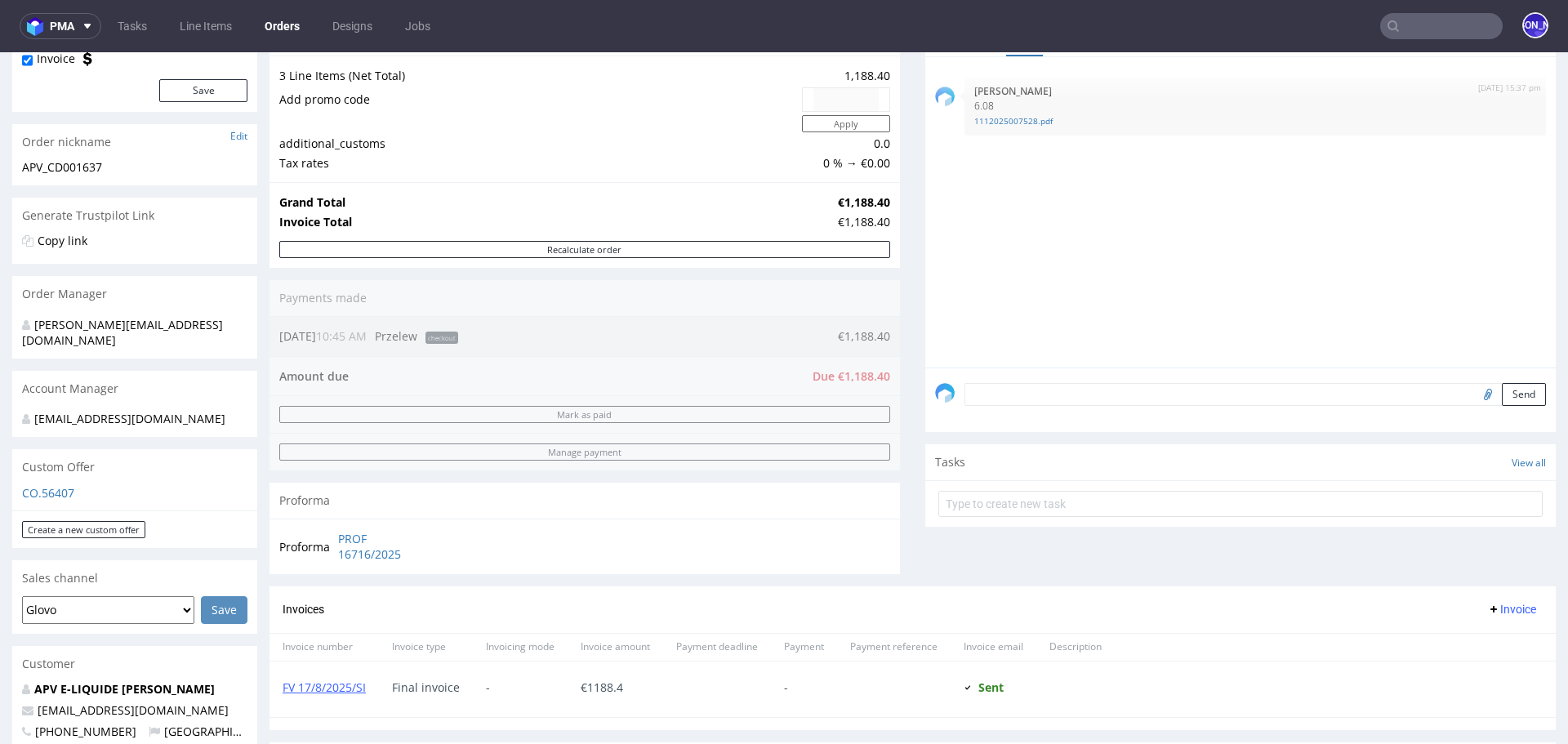
scroll to position [298, 0]
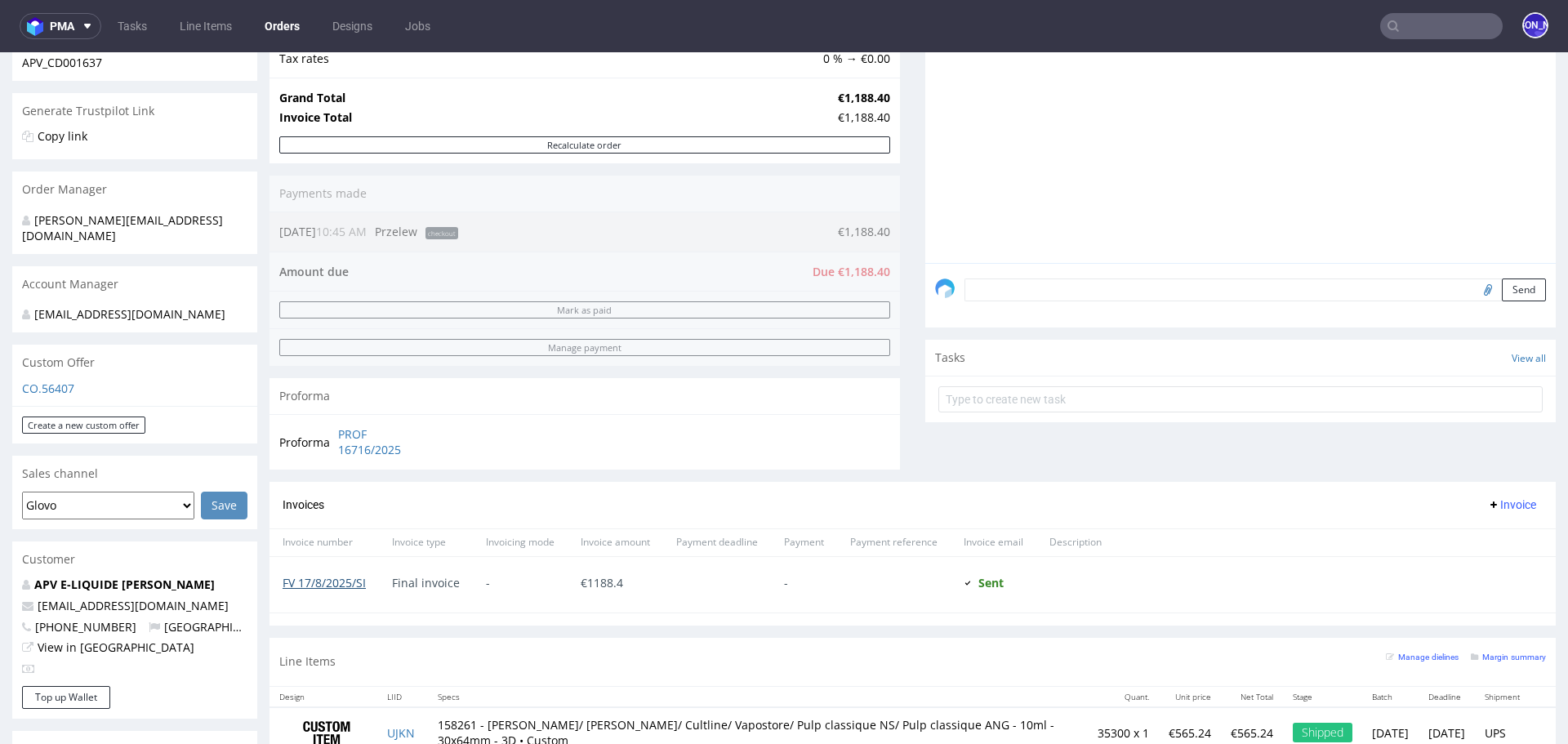
click at [322, 580] on link "FV 17/8/2025/SI" at bounding box center [324, 582] width 84 height 15
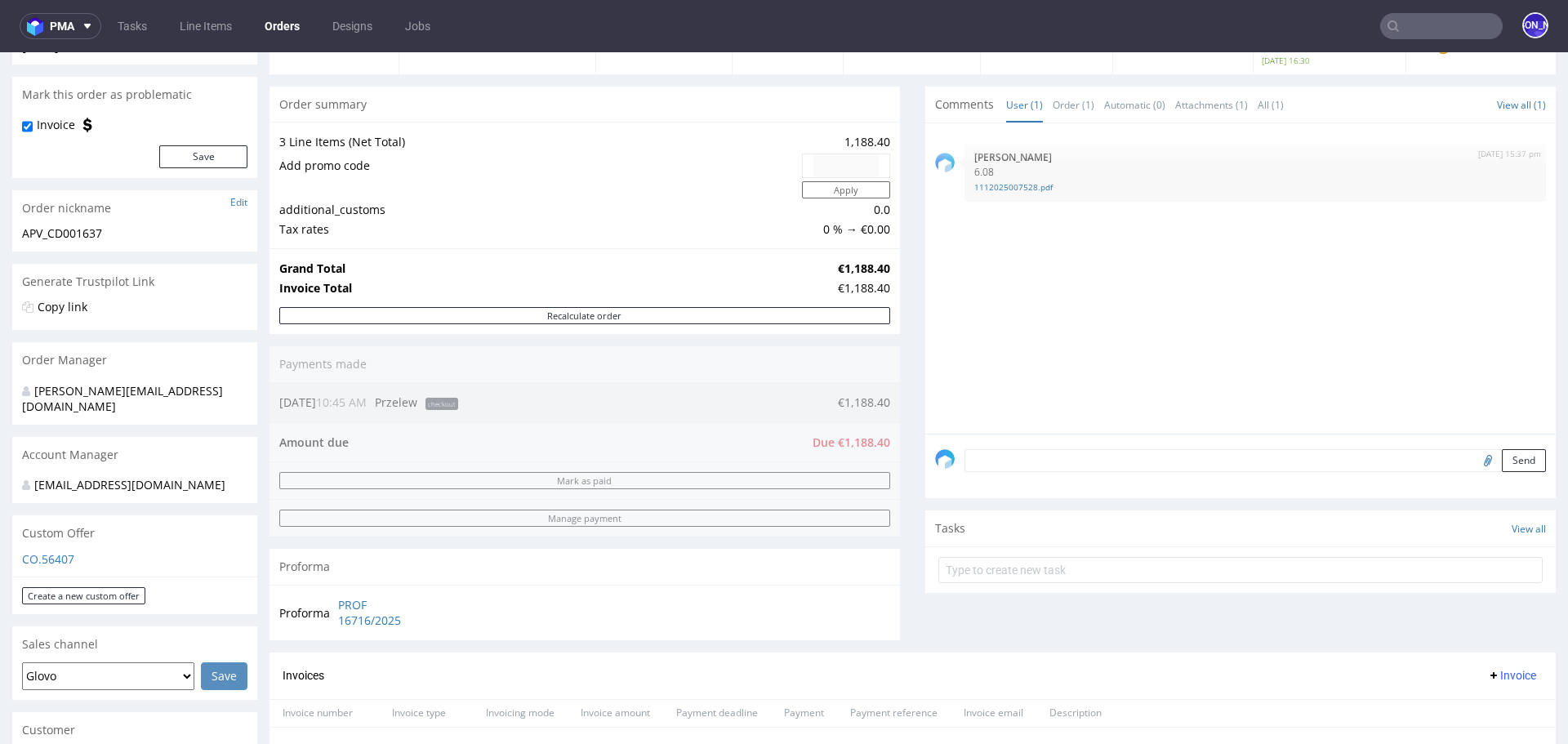
scroll to position [0, 0]
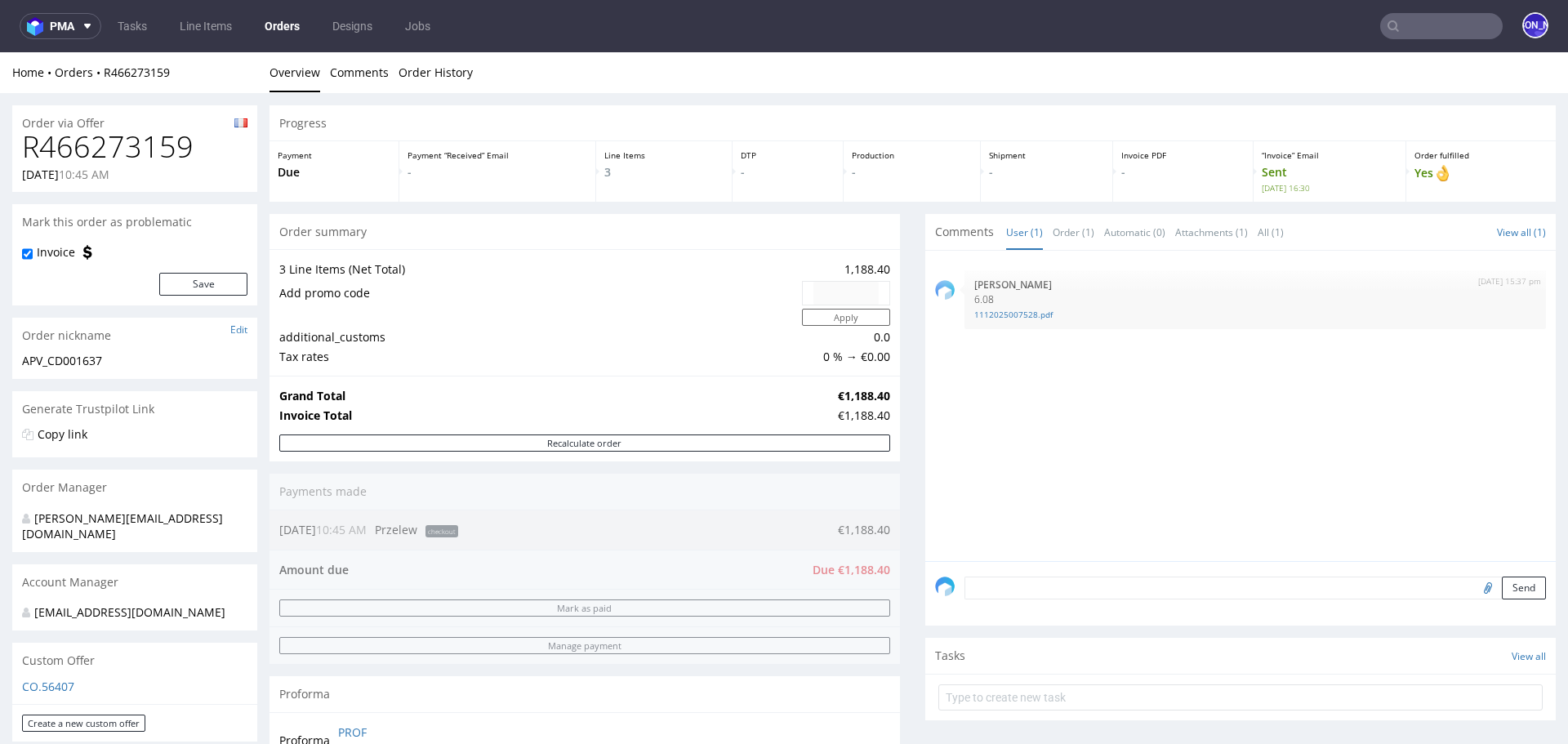
click at [1438, 20] on input "text" at bounding box center [1442, 26] width 123 height 26
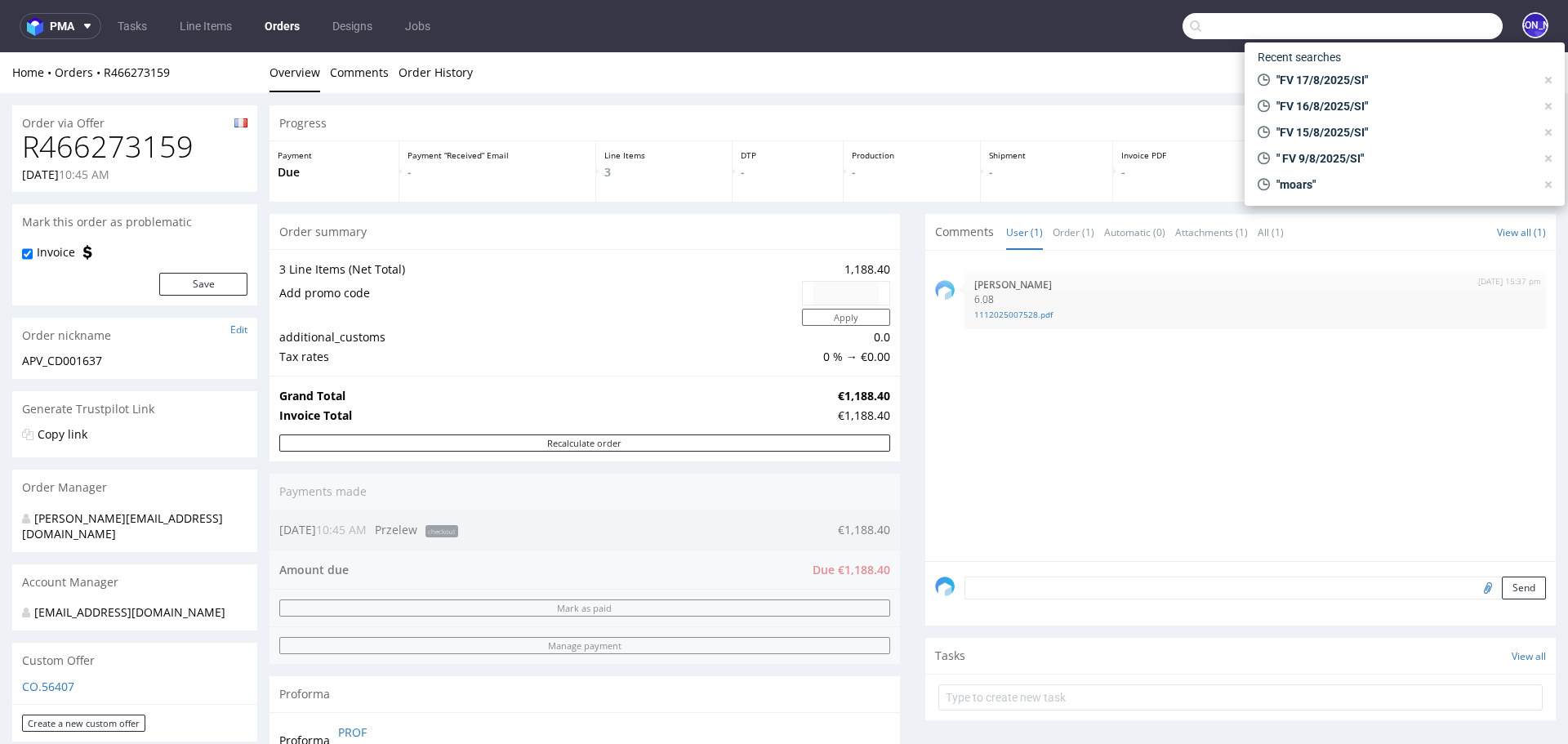
paste input "Chciałabym uprzejmie zapytać, czy ostatnia dostawa spełniła Państwa oczekiwania…"
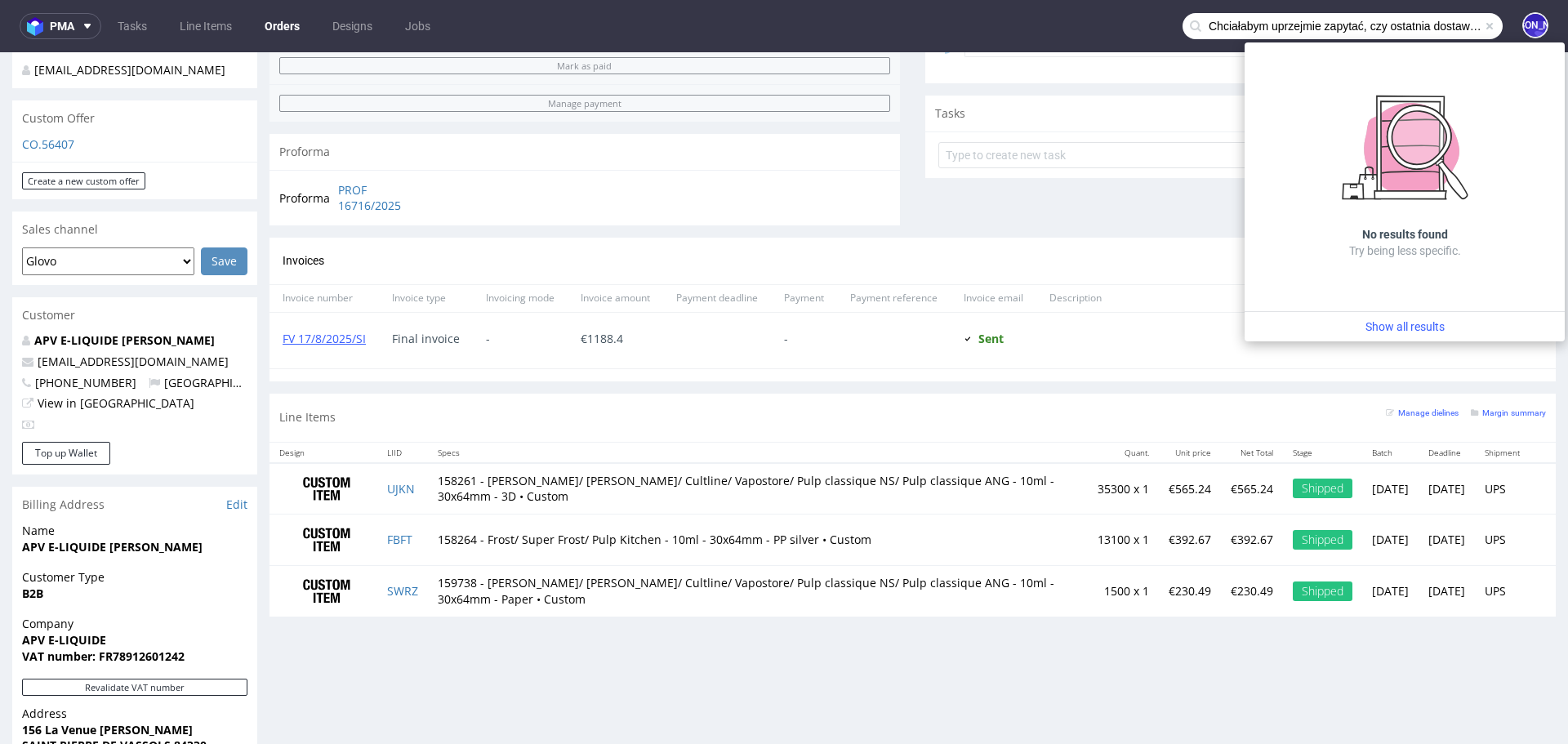
click at [1228, 18] on input "Chciałabym uprzejmie zapytać, czy ostatnia dostawa spełniła Państwa oczekiwania…" at bounding box center [1343, 26] width 320 height 26
paste input "R368280174"
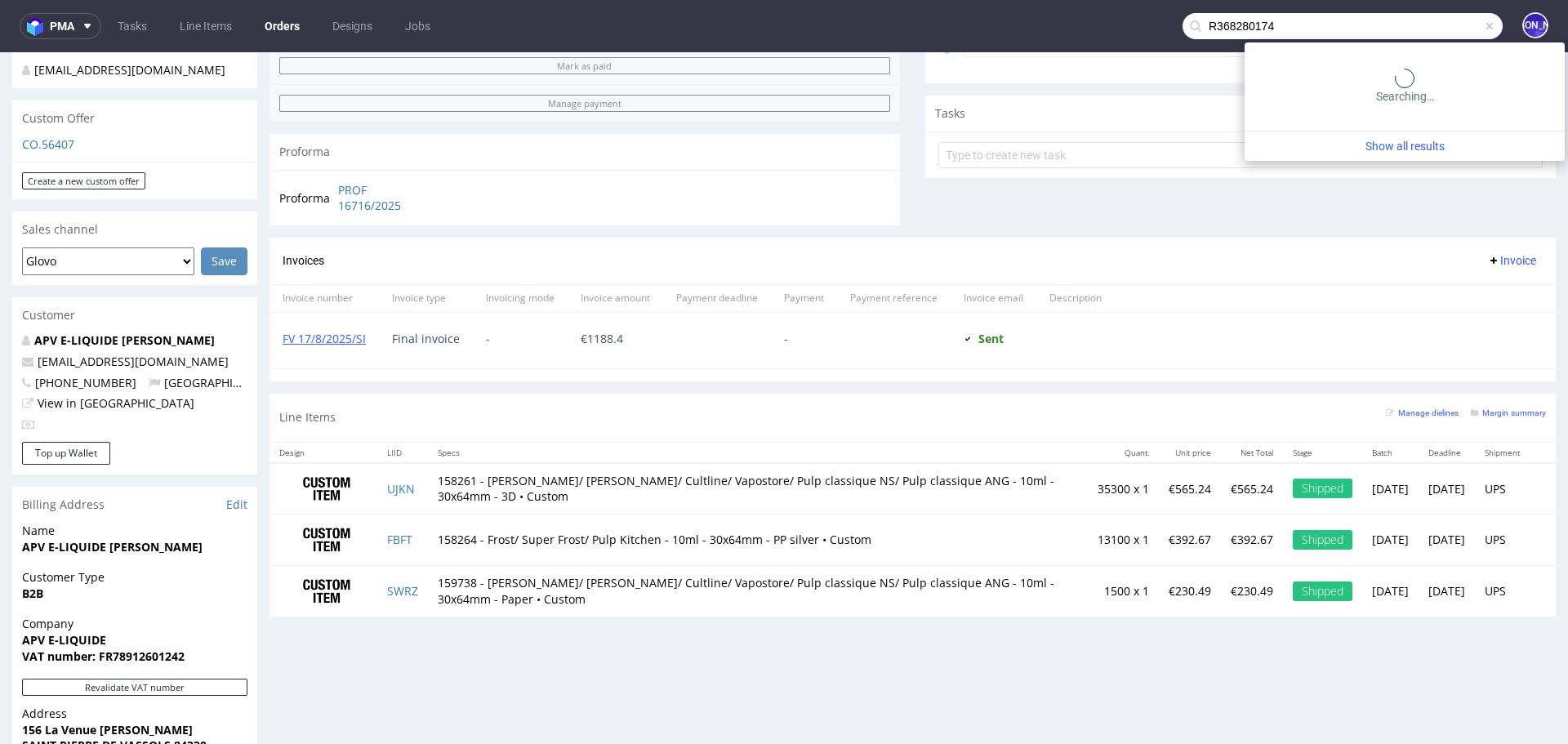
type input "R368280174"
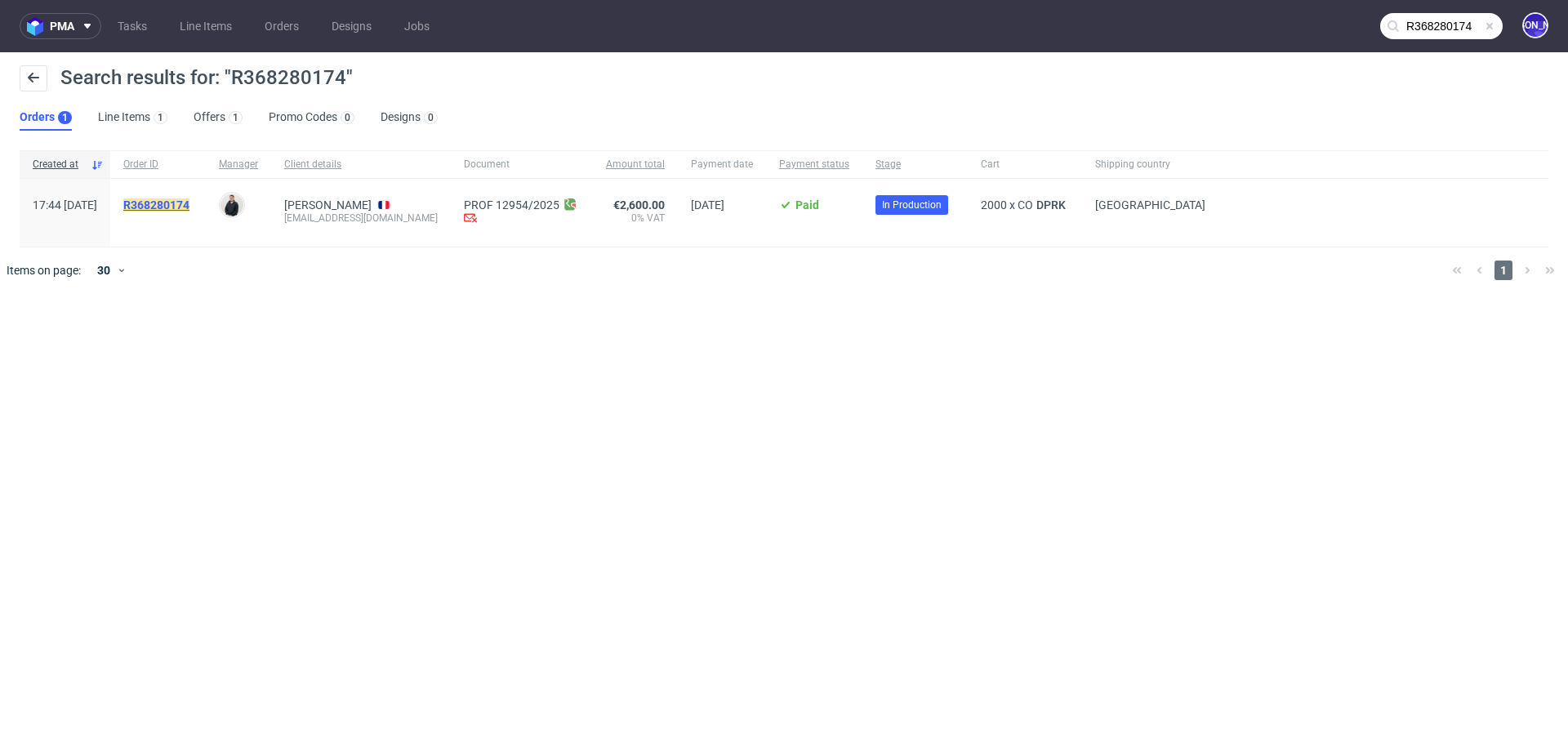
click at [190, 198] on mark "R368280174" at bounding box center [157, 205] width 66 height 13
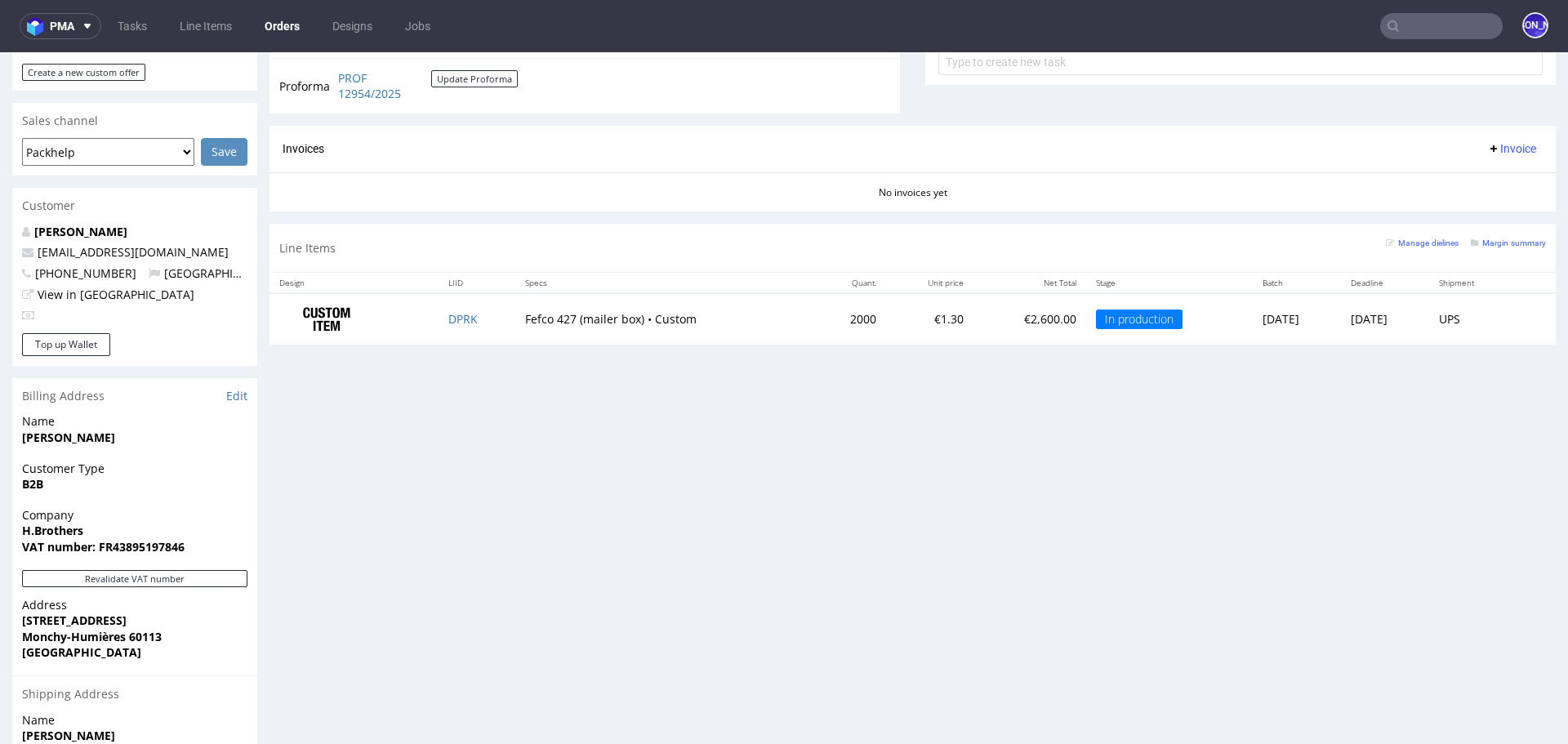
scroll to position [620, 0]
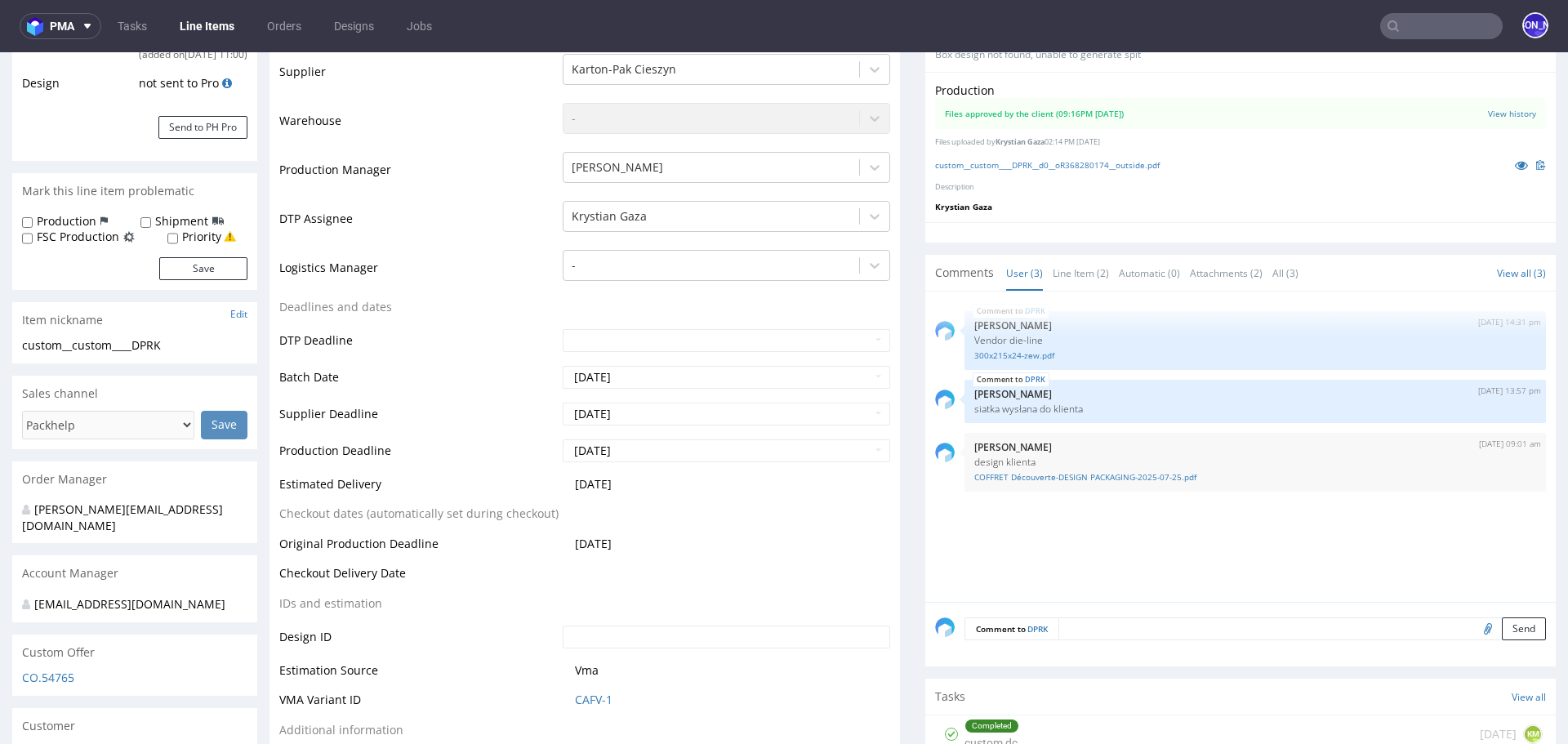
scroll to position [346, 0]
click at [1401, 39] on nav "pma Tasks Line Items Orders Designs Jobs JO" at bounding box center [784, 26] width 1568 height 53
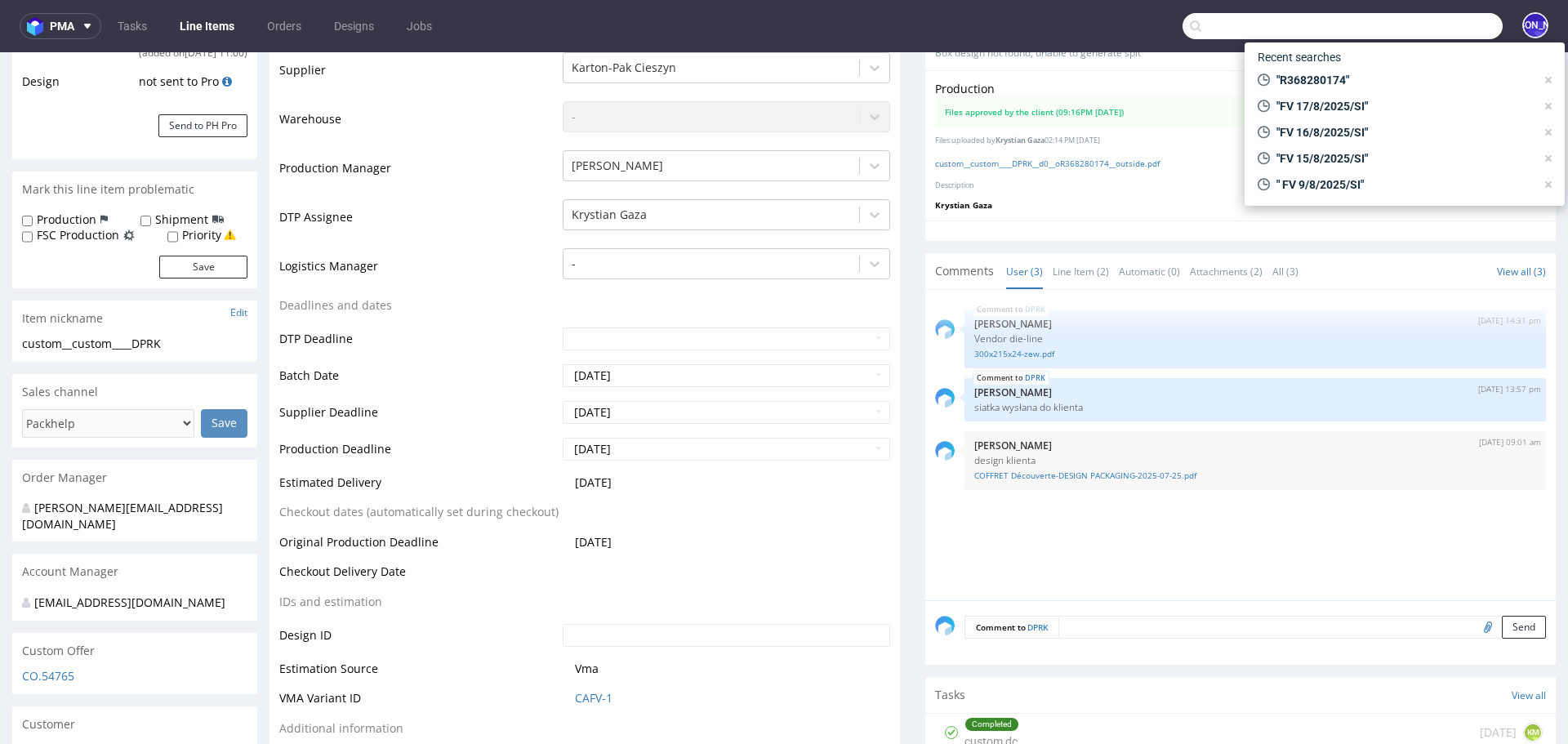
click at [1402, 26] on input "text" at bounding box center [1343, 26] width 320 height 26
paste input "R419689057"
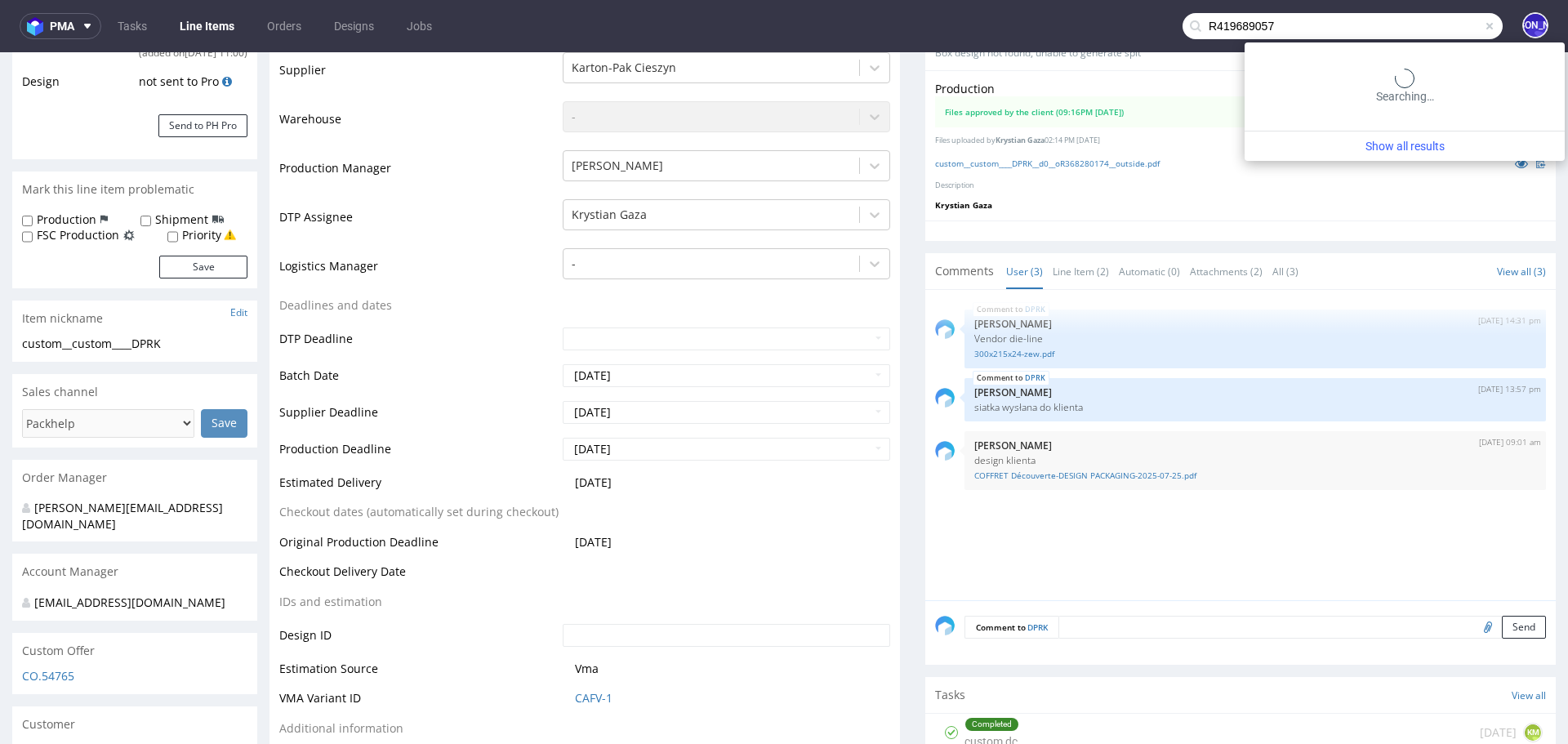
type input "R419689057"
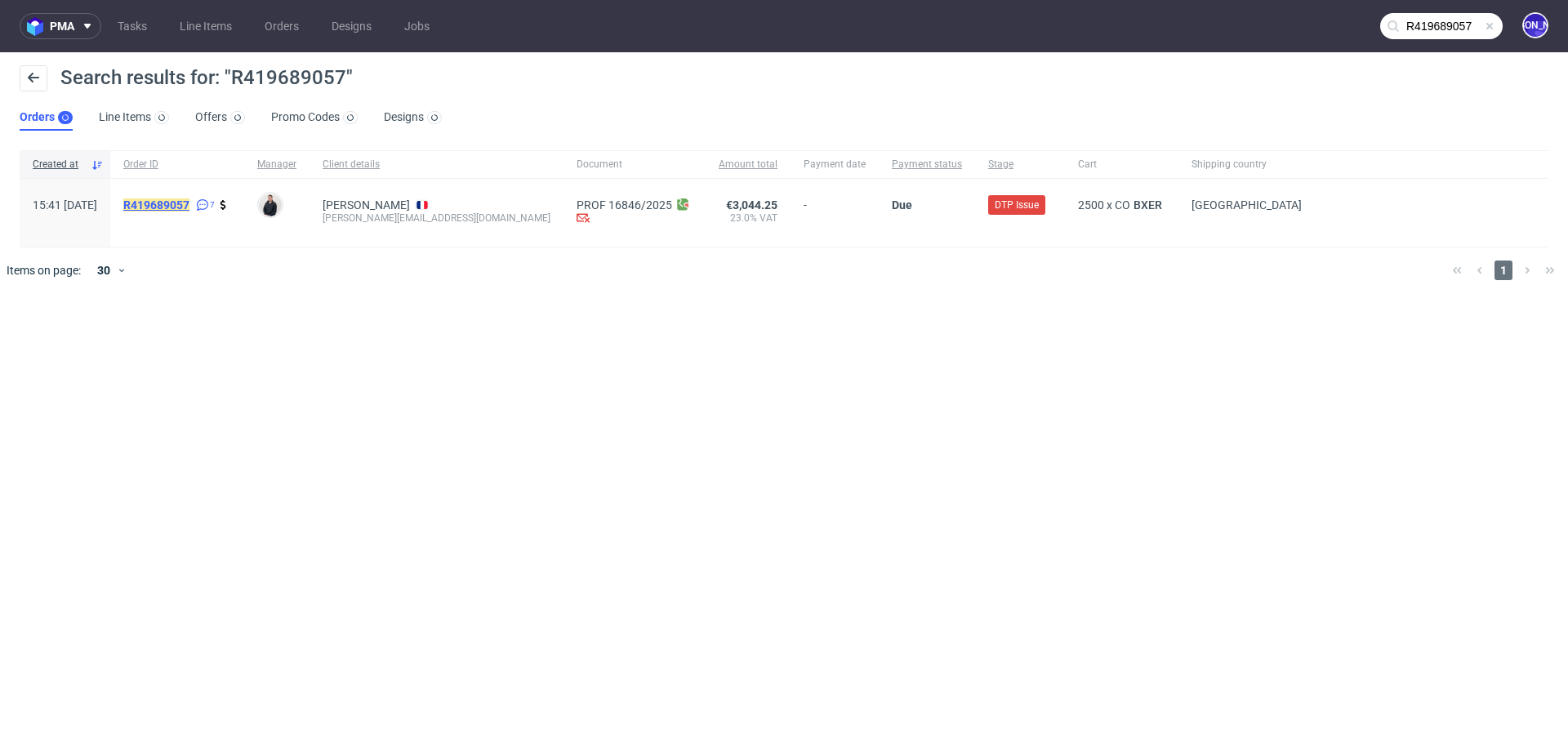
click at [174, 198] on mark "R419689057" at bounding box center [157, 205] width 66 height 13
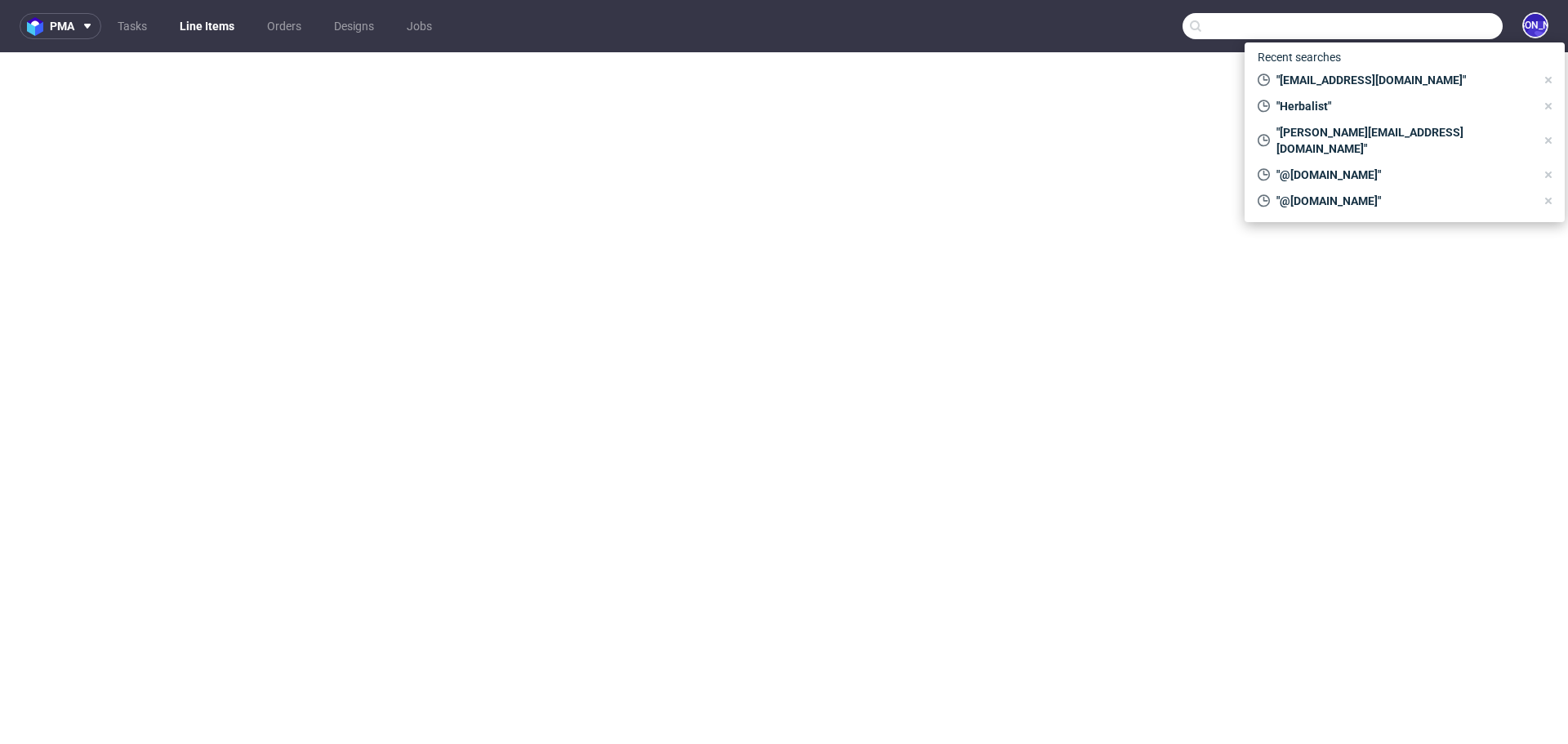
click at [1449, 36] on input "text" at bounding box center [1343, 26] width 320 height 26
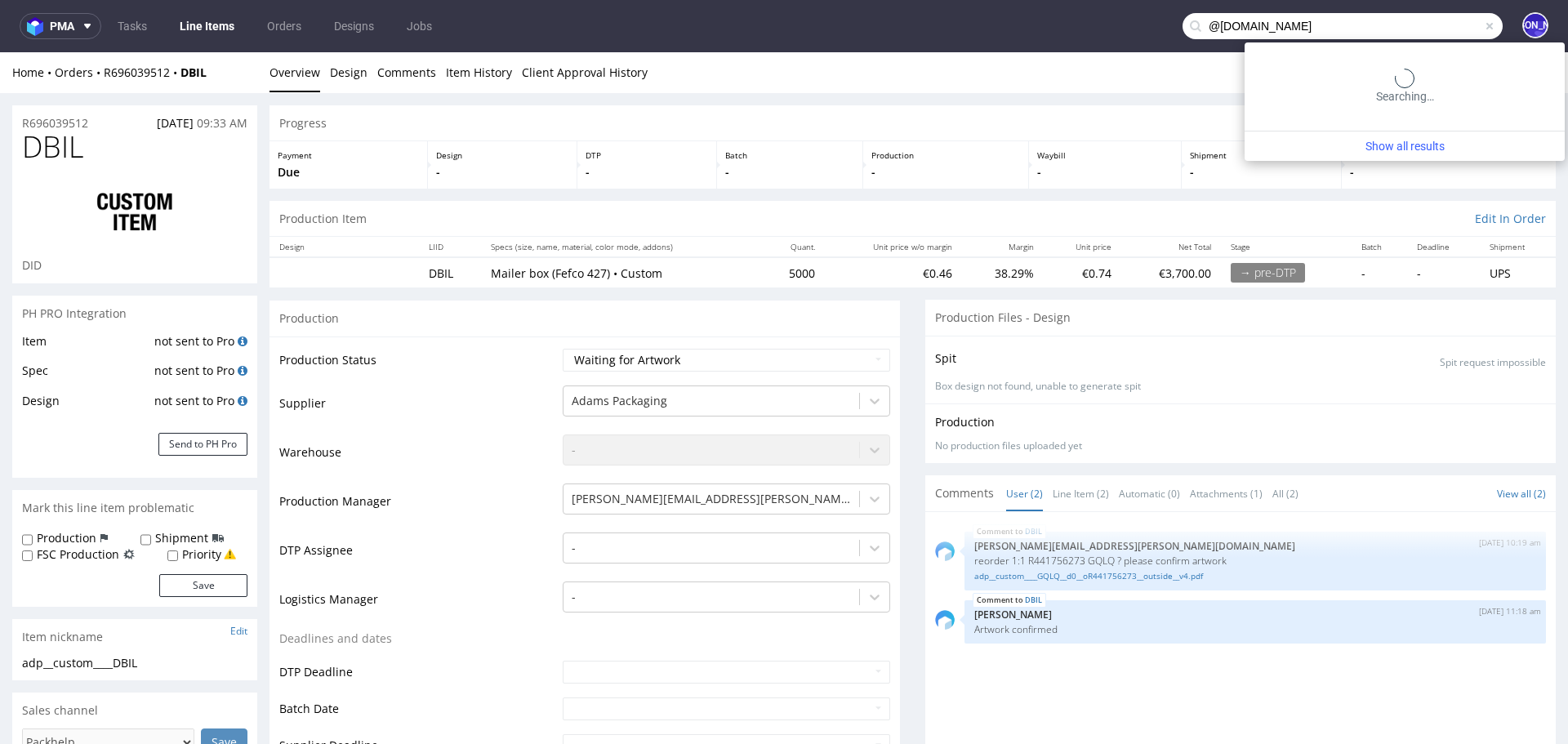
type input "@drirenaerisspa.com"
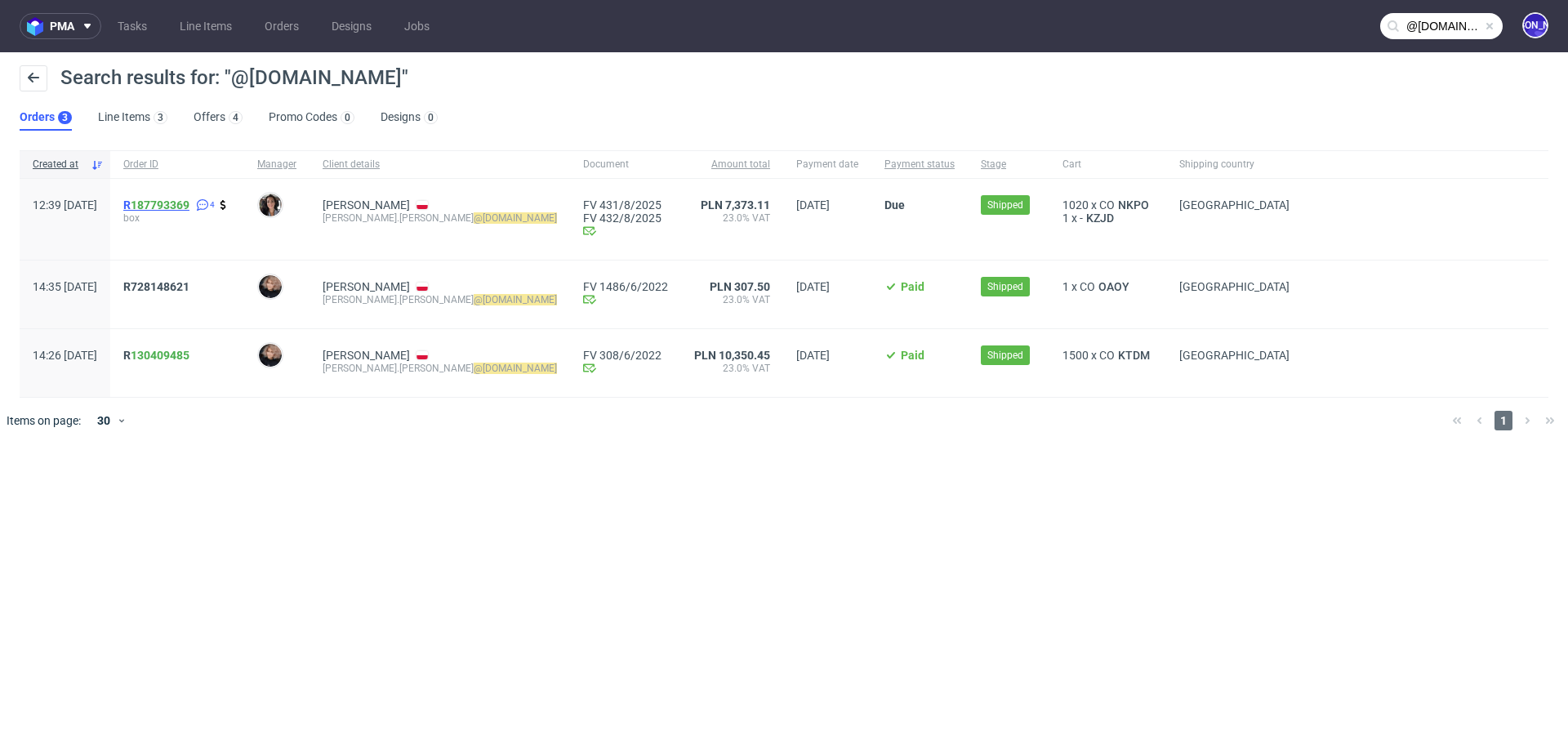
click at [175, 206] on span "R 187793369" at bounding box center [157, 205] width 66 height 13
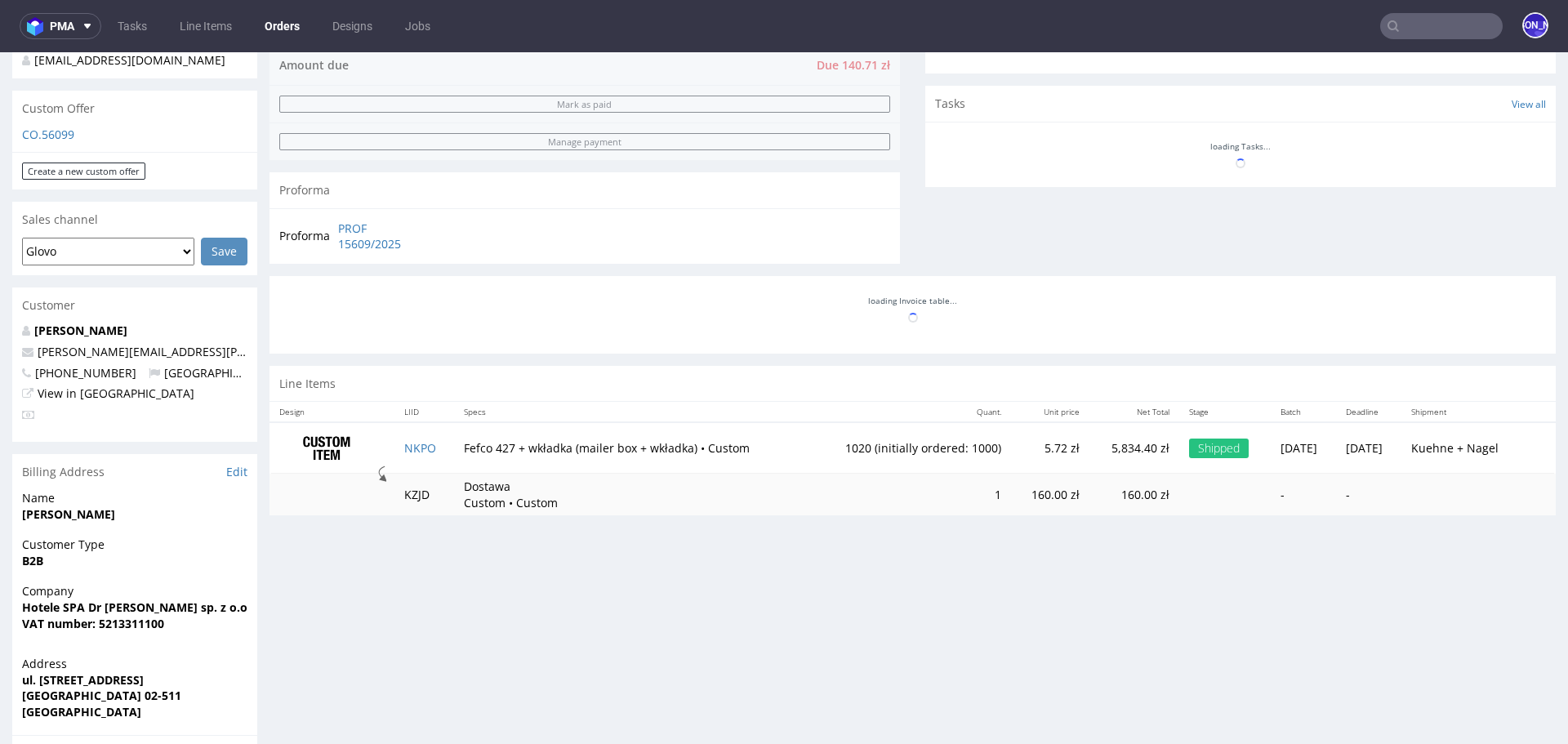
scroll to position [555, 0]
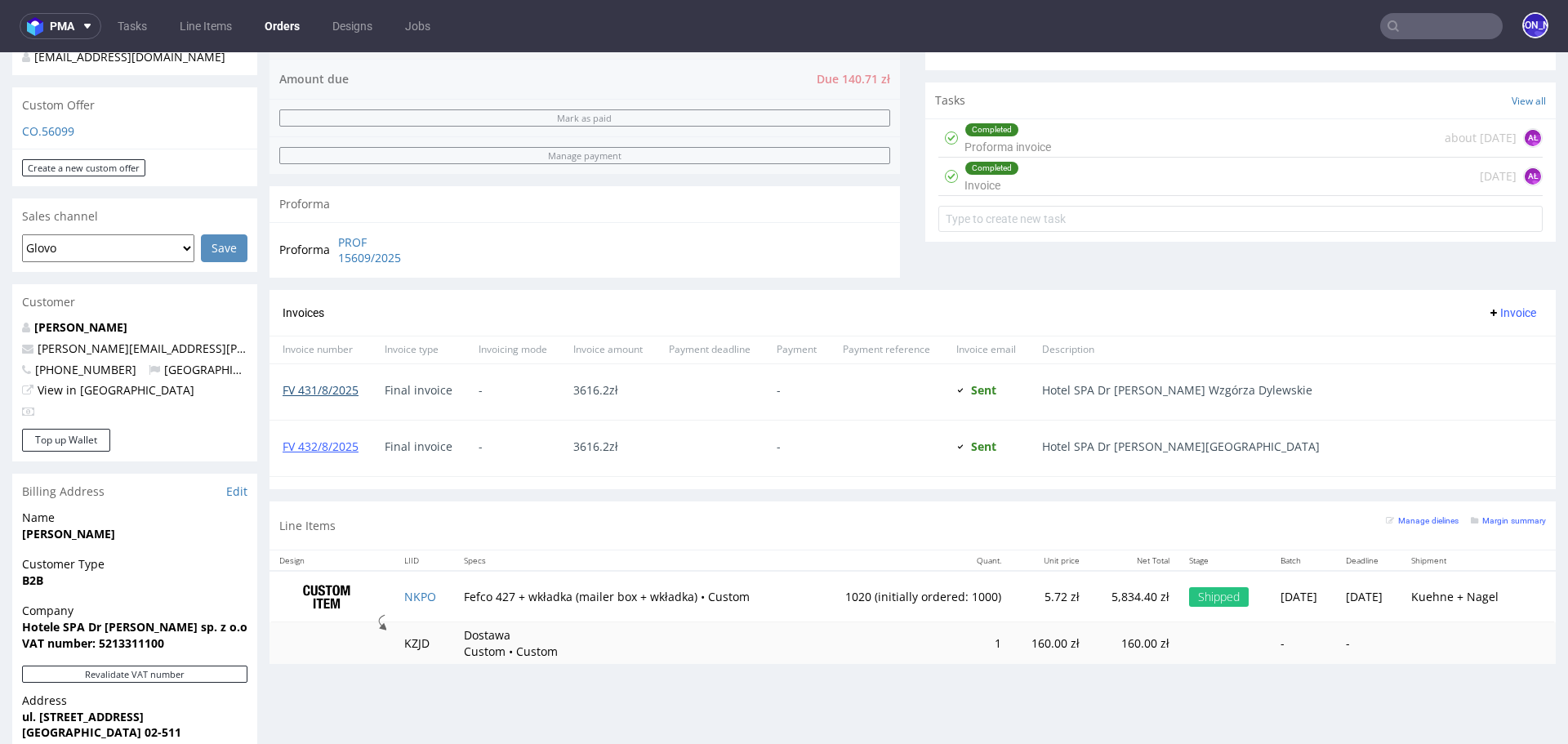
click at [327, 386] on link "FV 431/8/2025" at bounding box center [319, 389] width 76 height 15
click at [346, 448] on link "FV 432/8/2025" at bounding box center [319, 446] width 76 height 15
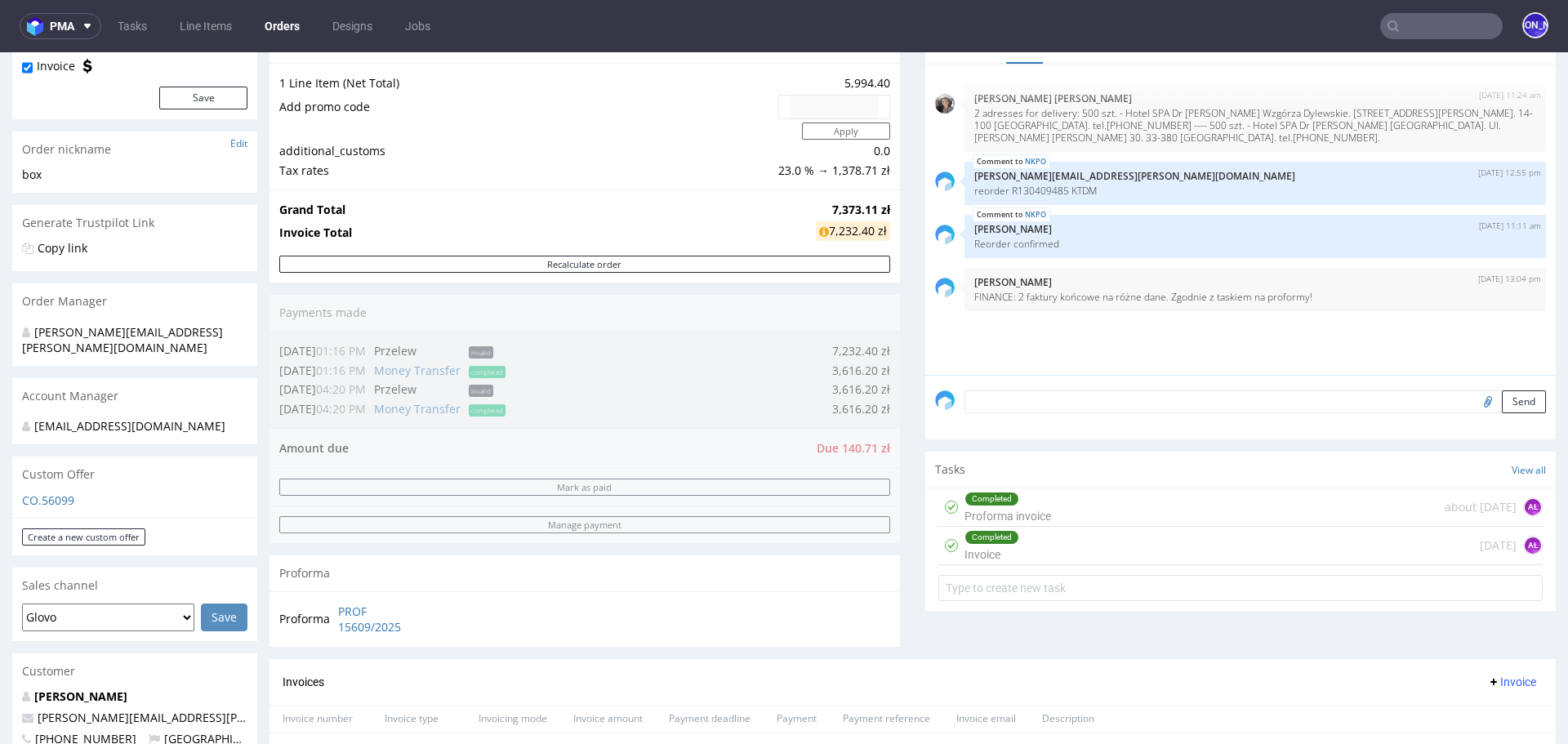
scroll to position [0, 0]
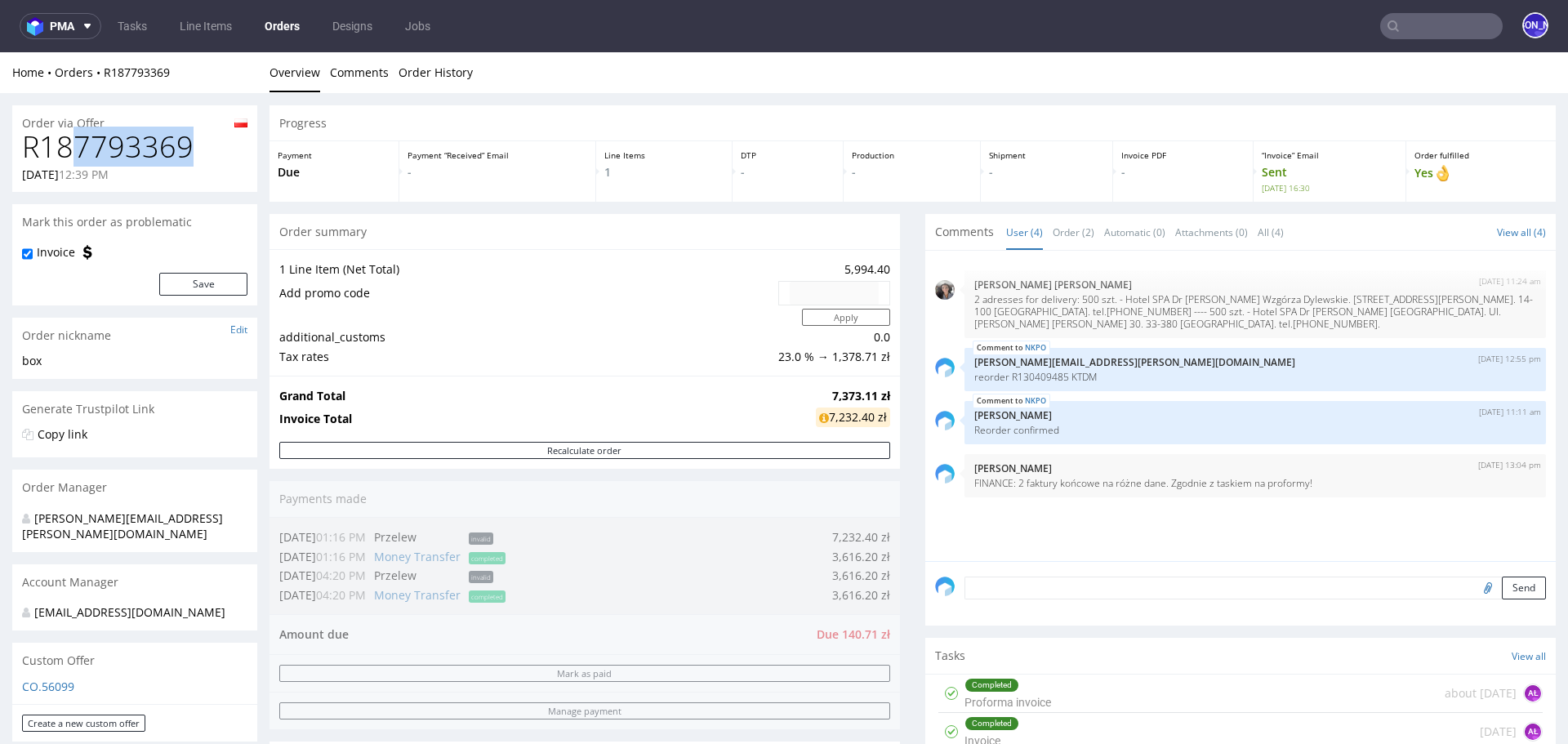
drag, startPoint x: 199, startPoint y: 146, endPoint x: 54, endPoint y: 140, distance: 145.1
click at [54, 141] on h1 "R187793369" at bounding box center [134, 147] width 225 height 33
click at [54, 140] on h1 "R187793369" at bounding box center [134, 147] width 225 height 33
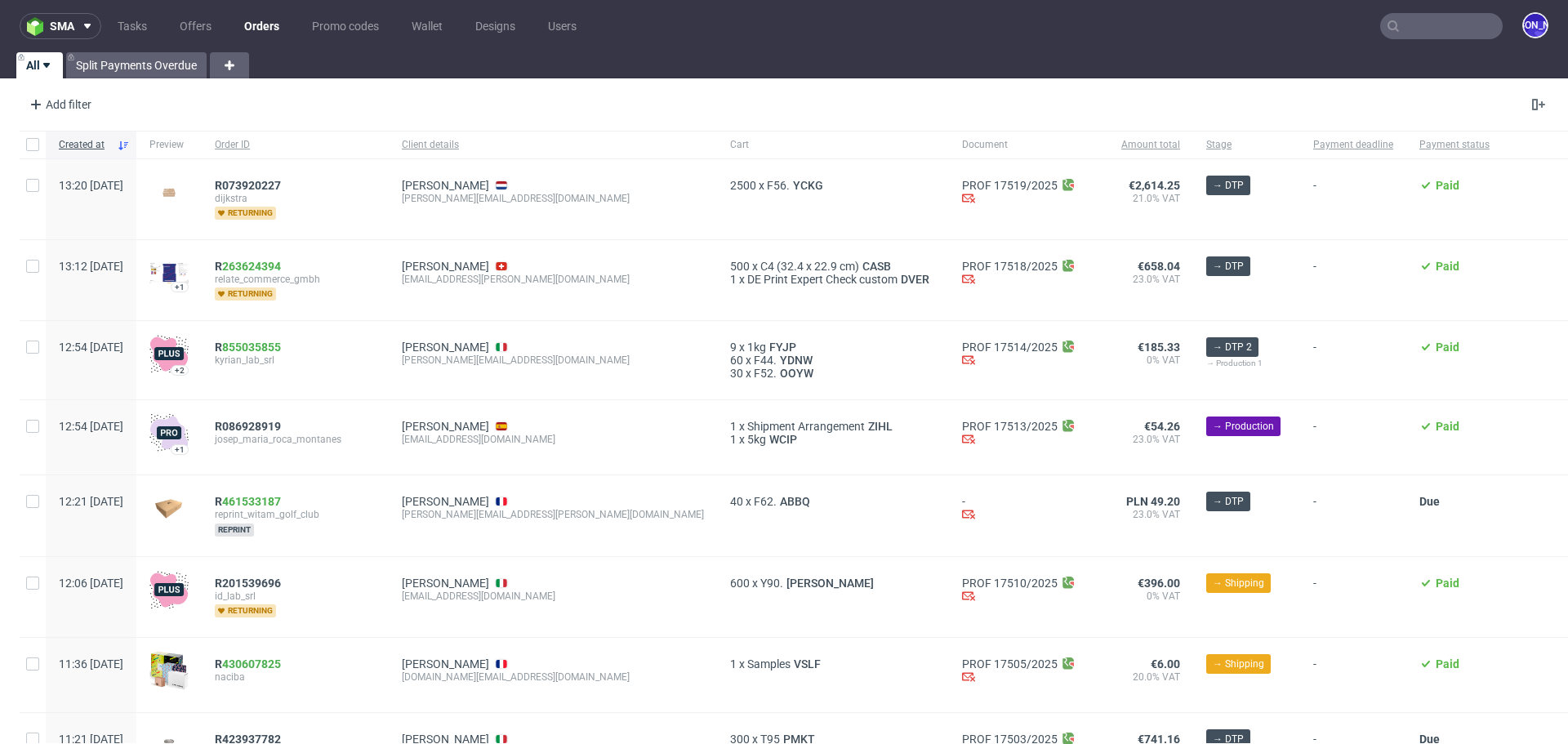
click at [1398, 16] on input "text" at bounding box center [1442, 26] width 123 height 26
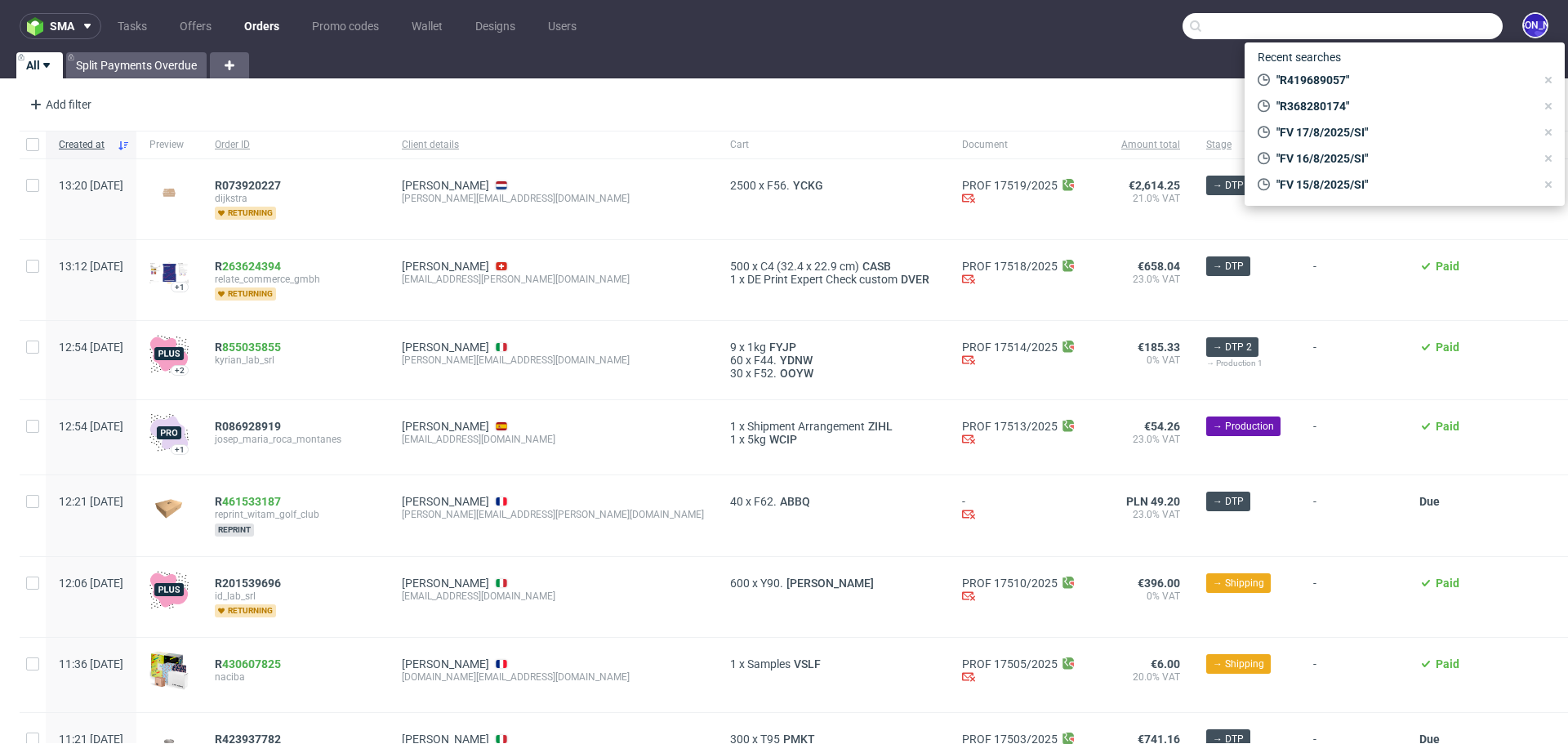
paste input "contact@happydetox.co"
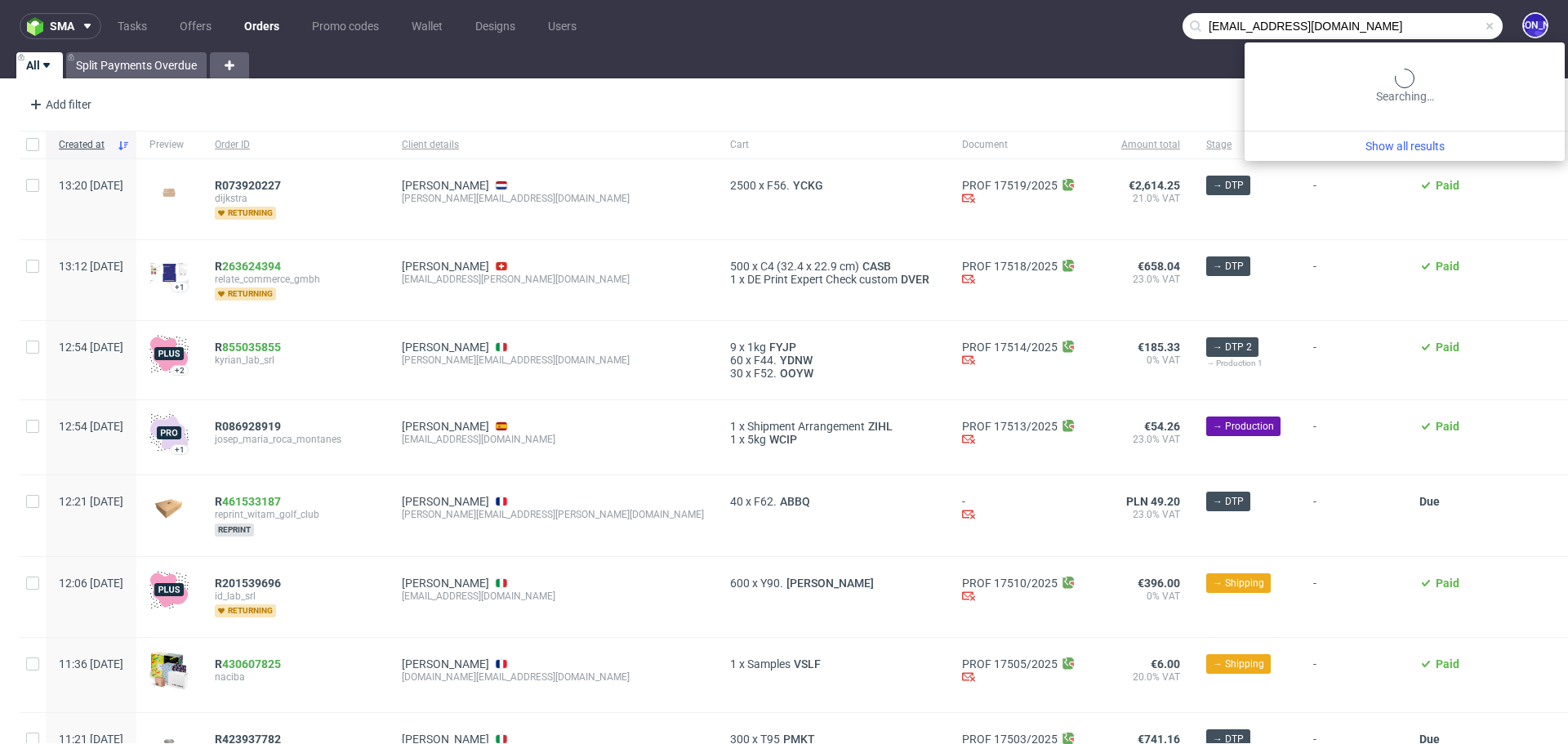
type input "contact@happydetox.co"
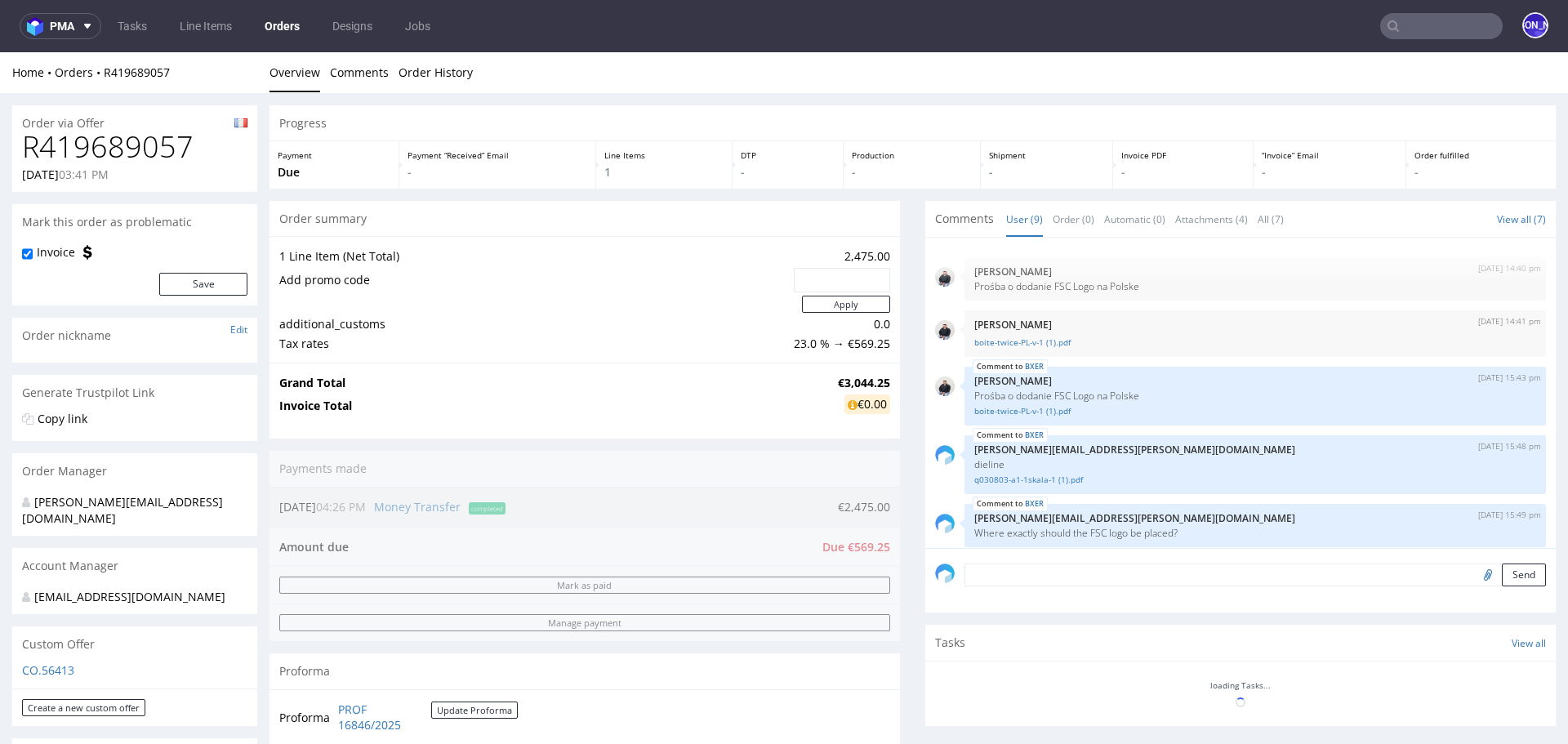
scroll to position [237, 0]
